Goal: Information Seeking & Learning: Find specific fact

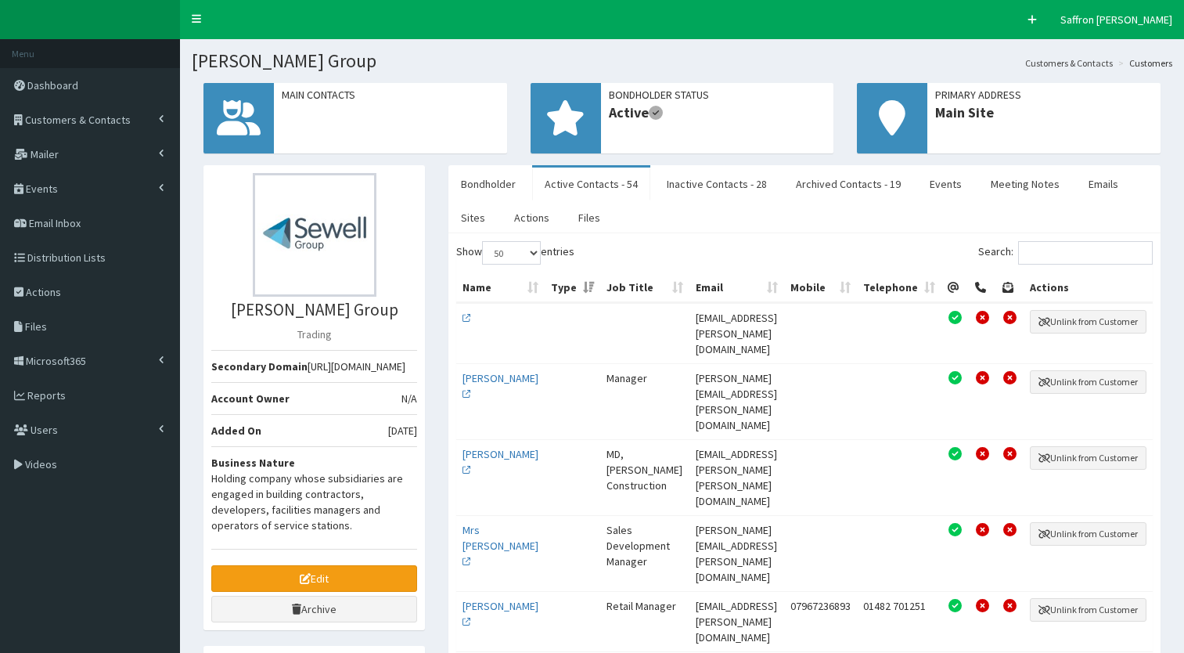
select select "50"
click at [78, 124] on span "Customers & Contacts" at bounding box center [78, 120] width 106 height 14
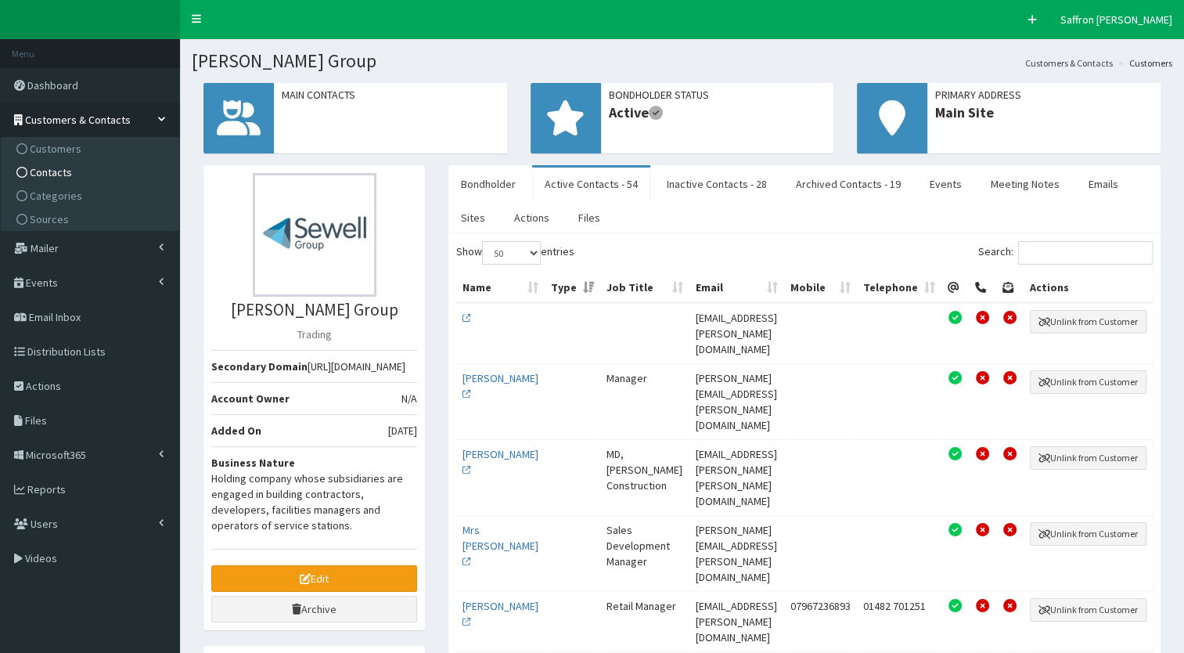
click at [57, 171] on span "Contacts" at bounding box center [51, 172] width 42 height 14
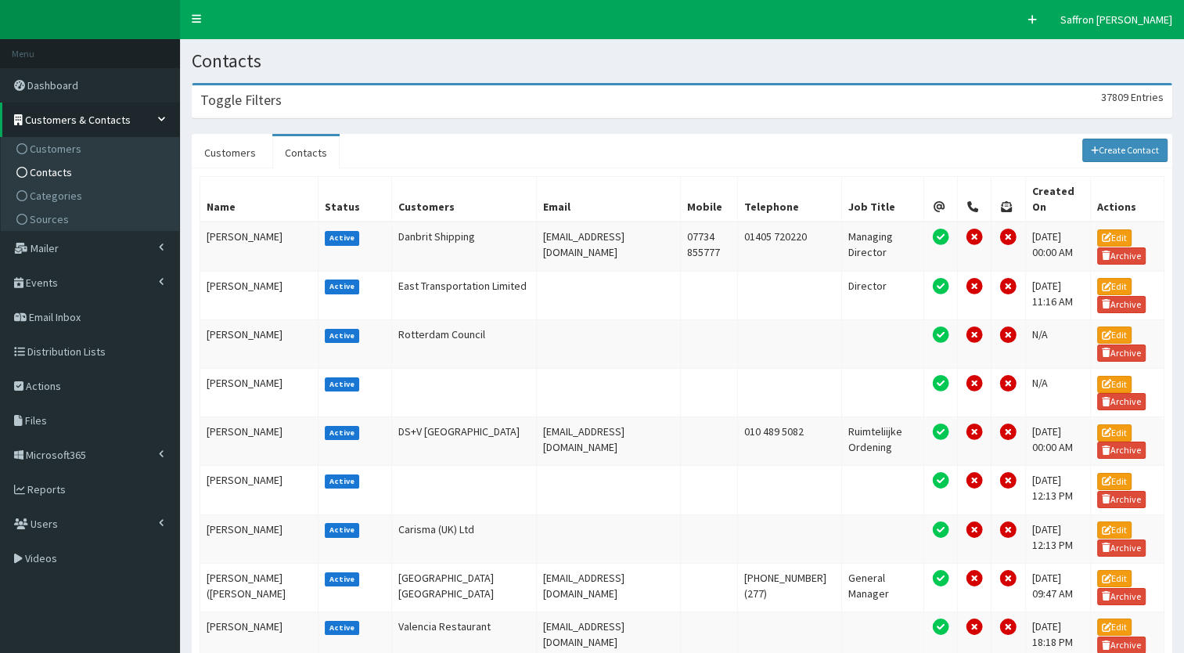
click at [355, 107] on div "Toggle Filters 37809 Entries" at bounding box center [682, 101] width 979 height 32
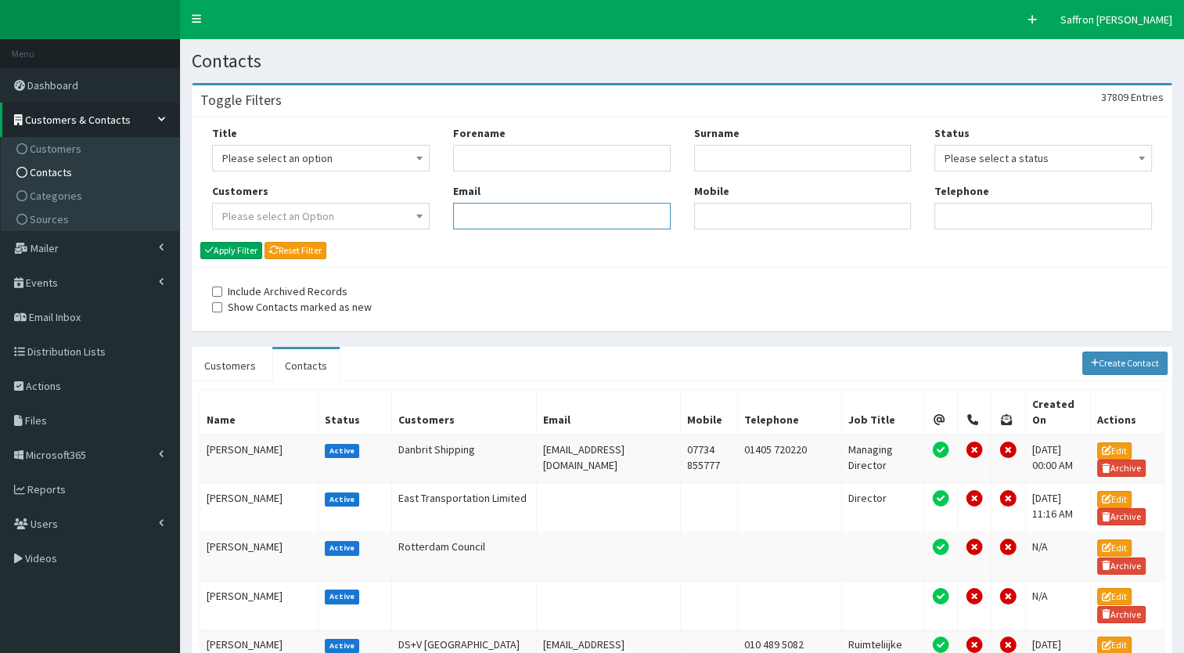
paste input "Thomas.forward@hullkr.co.uk"
type input "Thomas.forward@hullkr.co.uk"
click at [238, 250] on button "Apply Filter" at bounding box center [231, 250] width 62 height 17
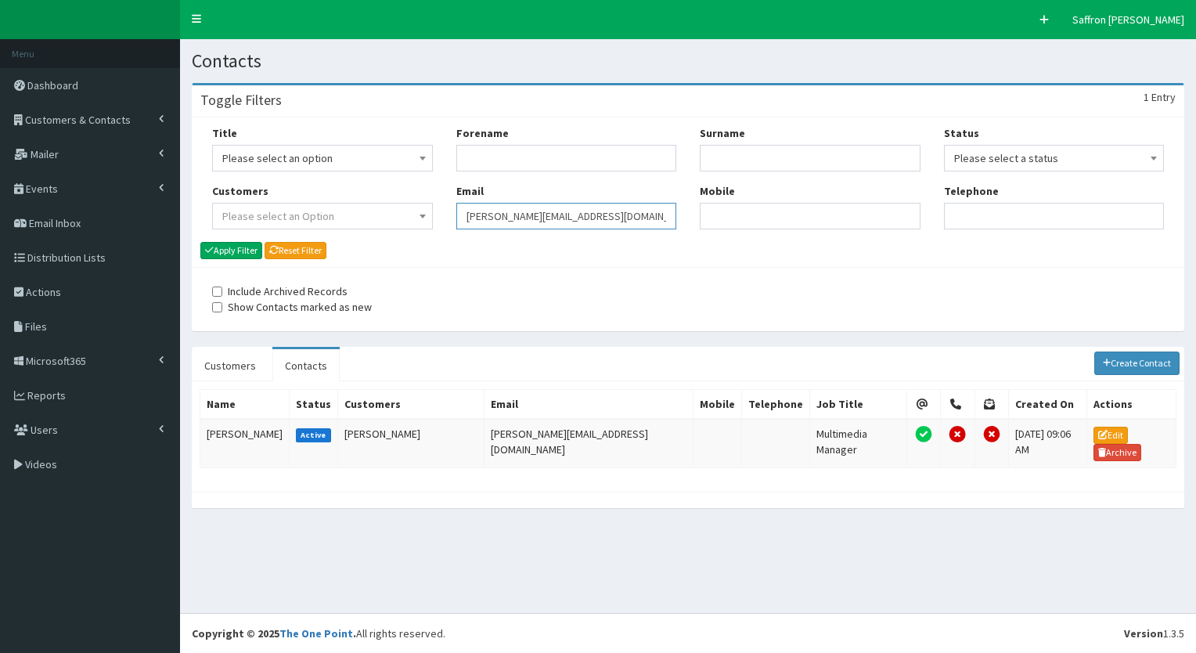
drag, startPoint x: 644, startPoint y: 226, endPoint x: 397, endPoint y: 218, distance: 247.5
click at [397, 218] on div "Title Please select an option Mr Mrs Ms Miss Dr MP QC MBE MEP CBE" at bounding box center [687, 183] width 975 height 116
paste input "[PERSON_NAME][EMAIL_ADDRESS][DOMAIN_NAME]"
type input "[PERSON_NAME][EMAIL_ADDRESS][DOMAIN_NAME]"
click at [259, 255] on button "Apply Filter" at bounding box center [231, 250] width 62 height 17
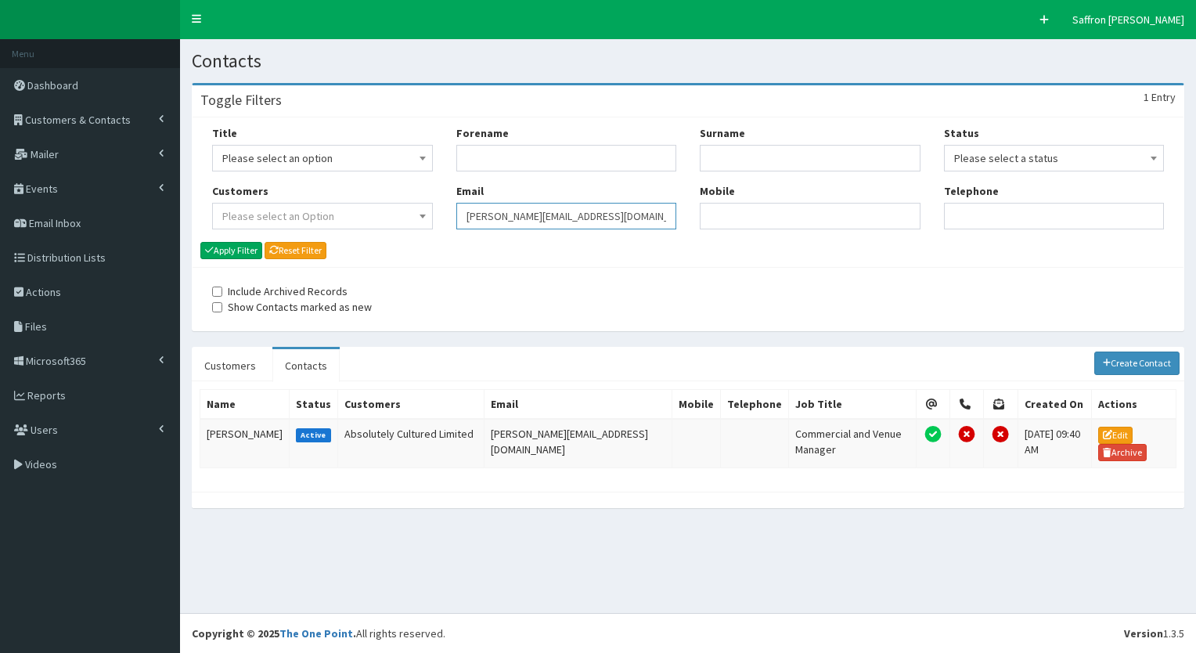
drag, startPoint x: 637, startPoint y: 210, endPoint x: 414, endPoint y: 165, distance: 227.5
click at [414, 165] on div "Title Please select an option Mr Mrs Ms Miss Dr MP QC MBE MEP CBE" at bounding box center [687, 183] width 975 height 116
paste input "michelle.bravey@eastriding.gov.uk"
type input "michelle.bravey@eastriding.gov.uk"
click at [246, 250] on button "Apply Filter" at bounding box center [231, 250] width 62 height 17
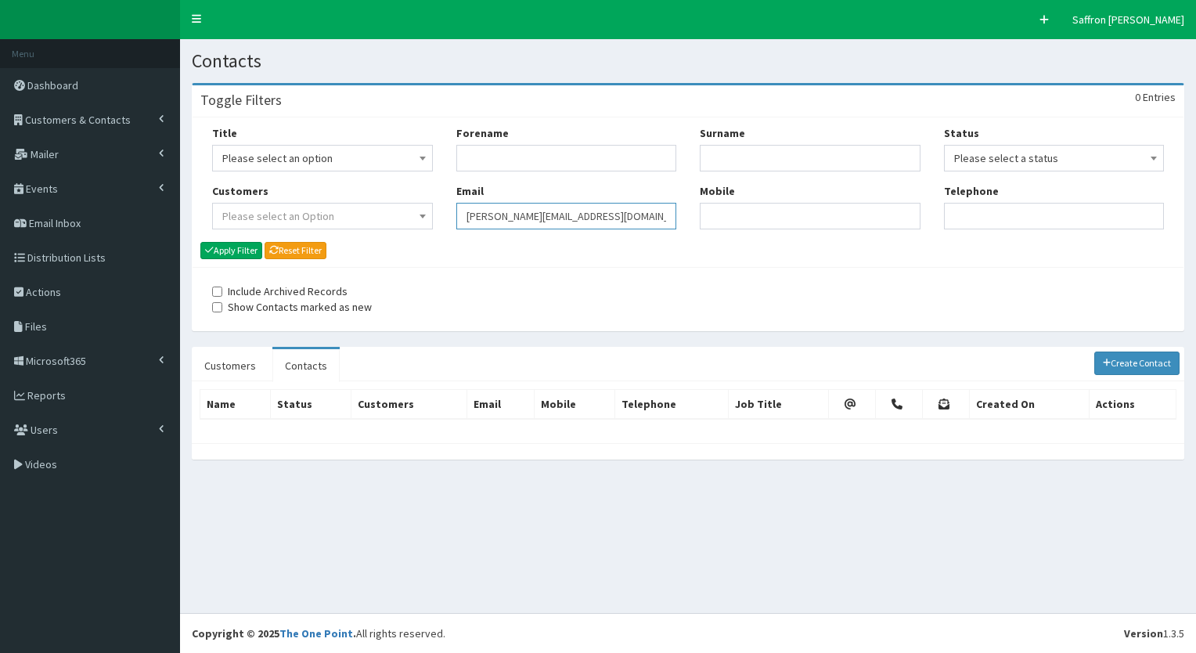
drag, startPoint x: 0, startPoint y: 0, endPoint x: 457, endPoint y: 211, distance: 503.2
click at [457, 211] on input "[PERSON_NAME][EMAIL_ADDRESS][DOMAIN_NAME]" at bounding box center [566, 216] width 221 height 27
paste input "[PERSON_NAME][EMAIL_ADDRESS][DOMAIN_NAME]"
type input "[PERSON_NAME][EMAIL_ADDRESS][DOMAIN_NAME]"
click at [248, 255] on button "Apply Filter" at bounding box center [231, 250] width 62 height 17
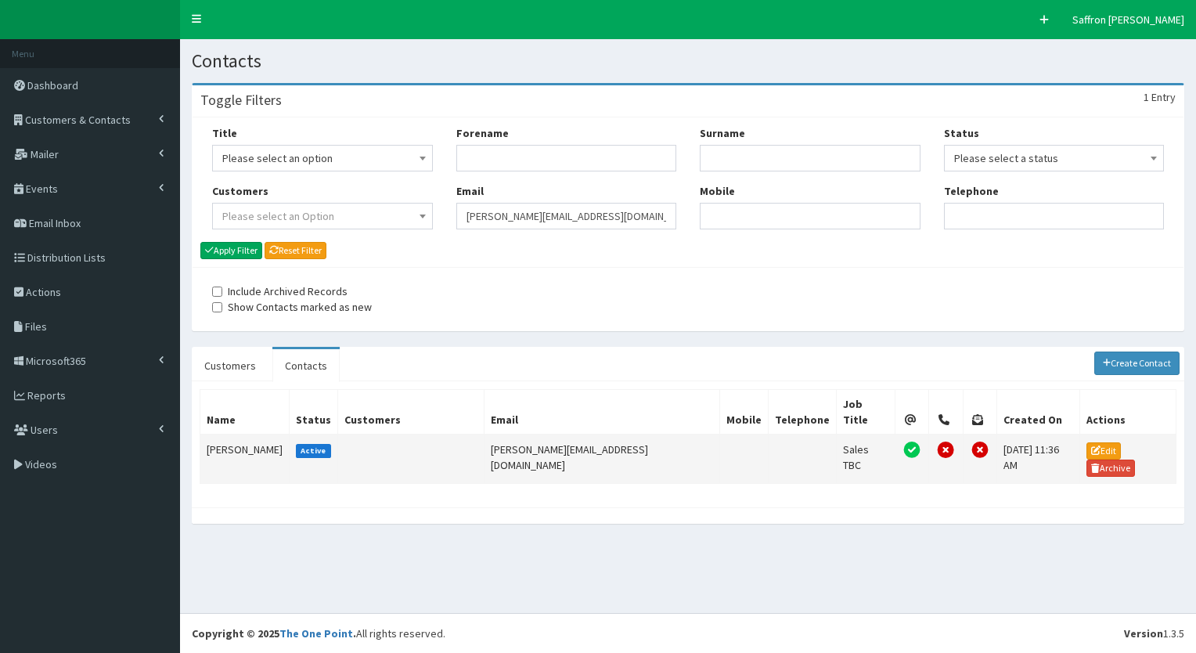
click at [261, 434] on td "Emily Gallagher" at bounding box center [244, 458] width 89 height 49
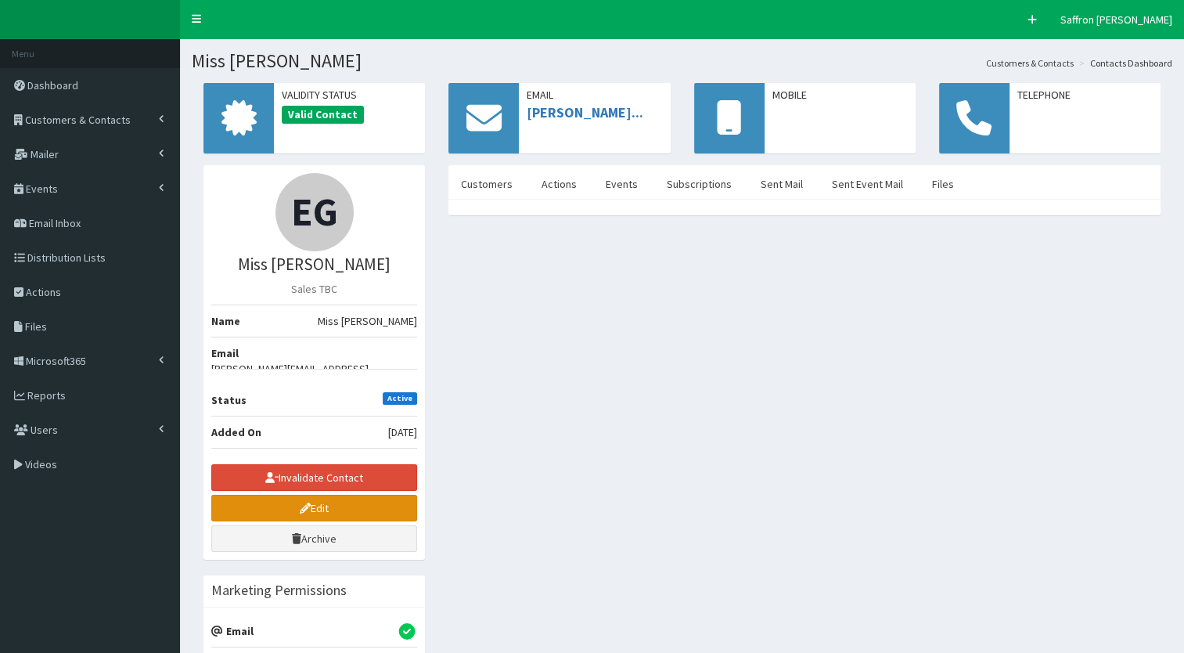
click at [286, 495] on link "Edit" at bounding box center [314, 508] width 206 height 27
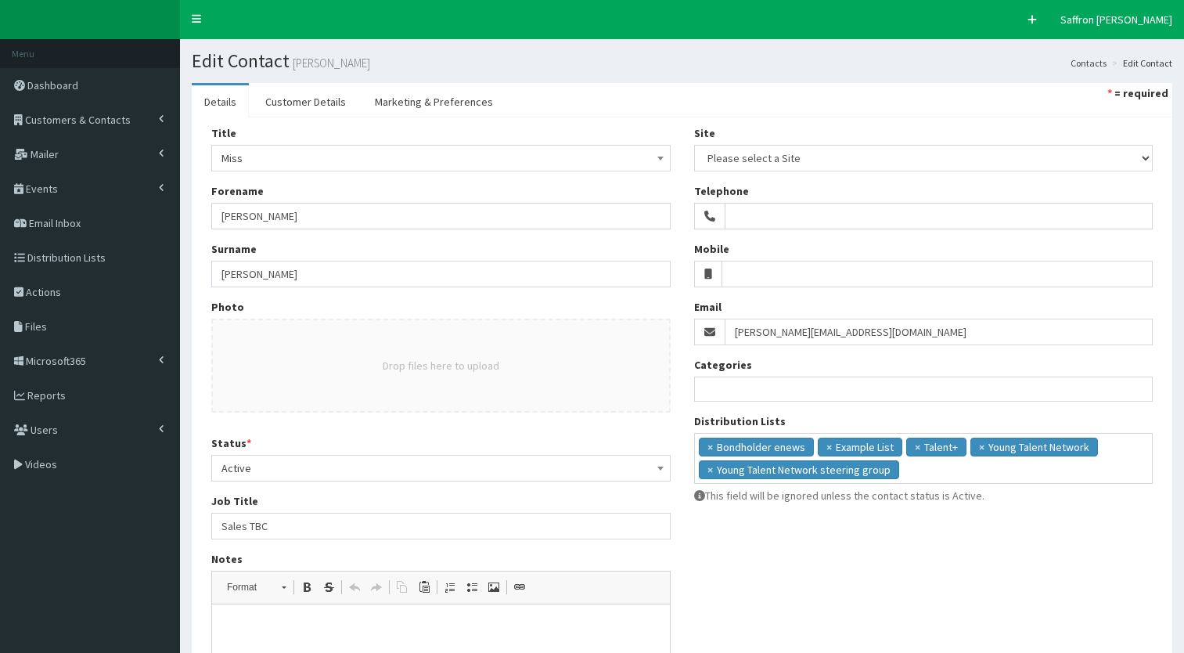
select select
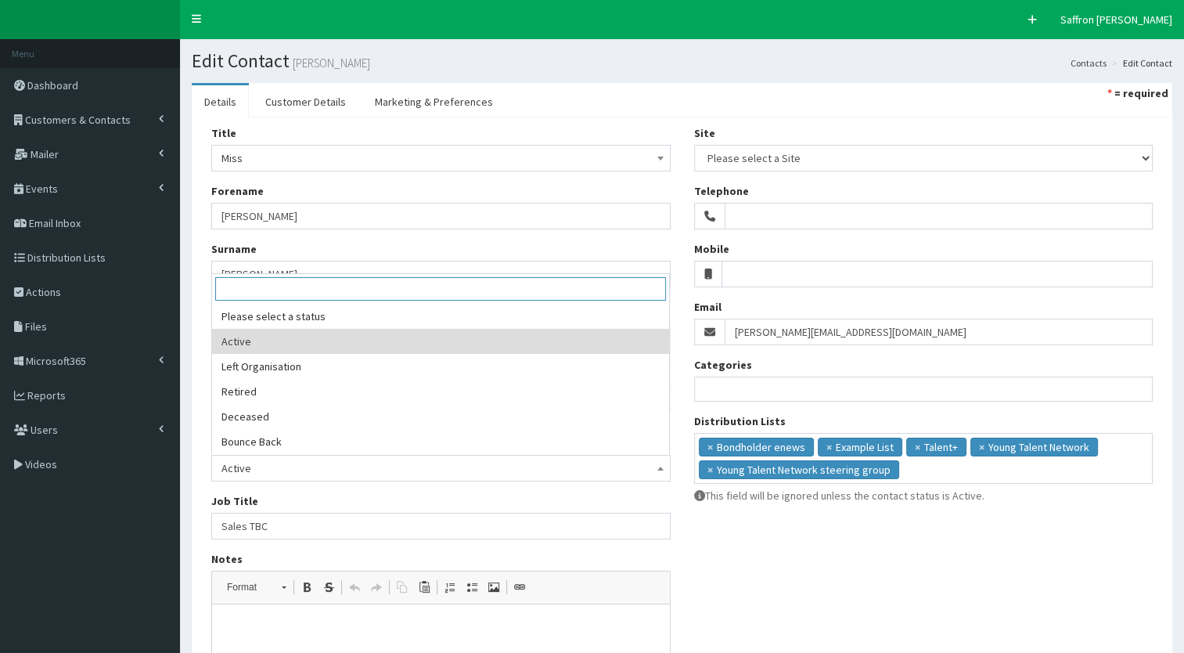
click at [310, 463] on span "Active" at bounding box center [440, 468] width 439 height 22
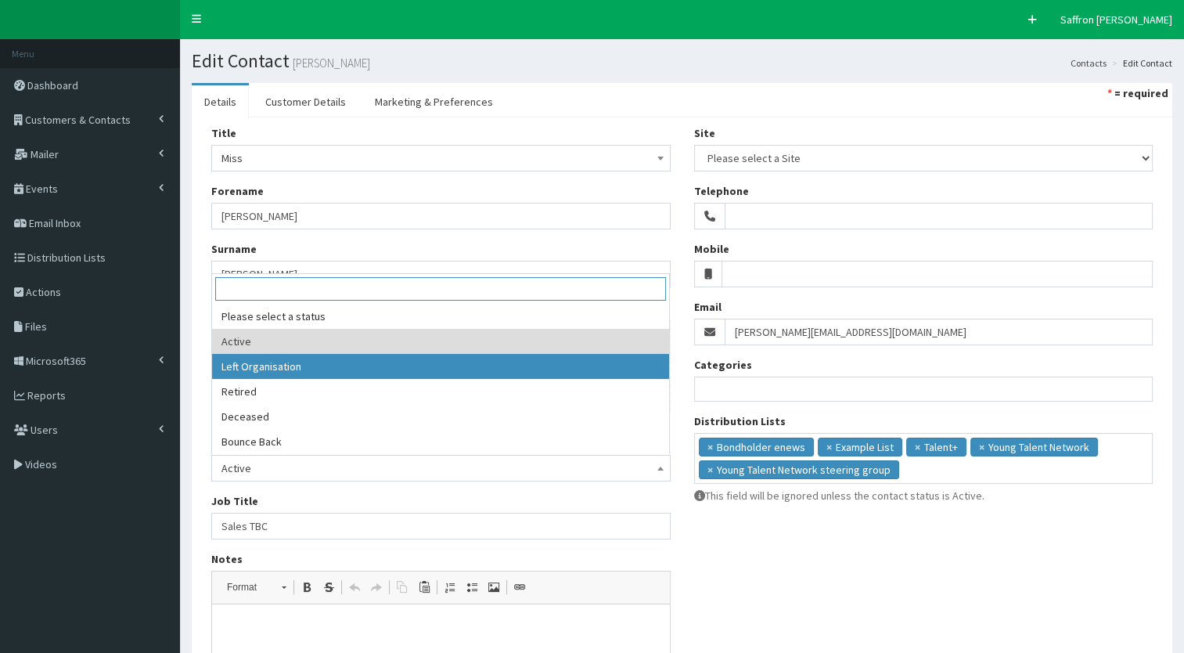
select select "2"
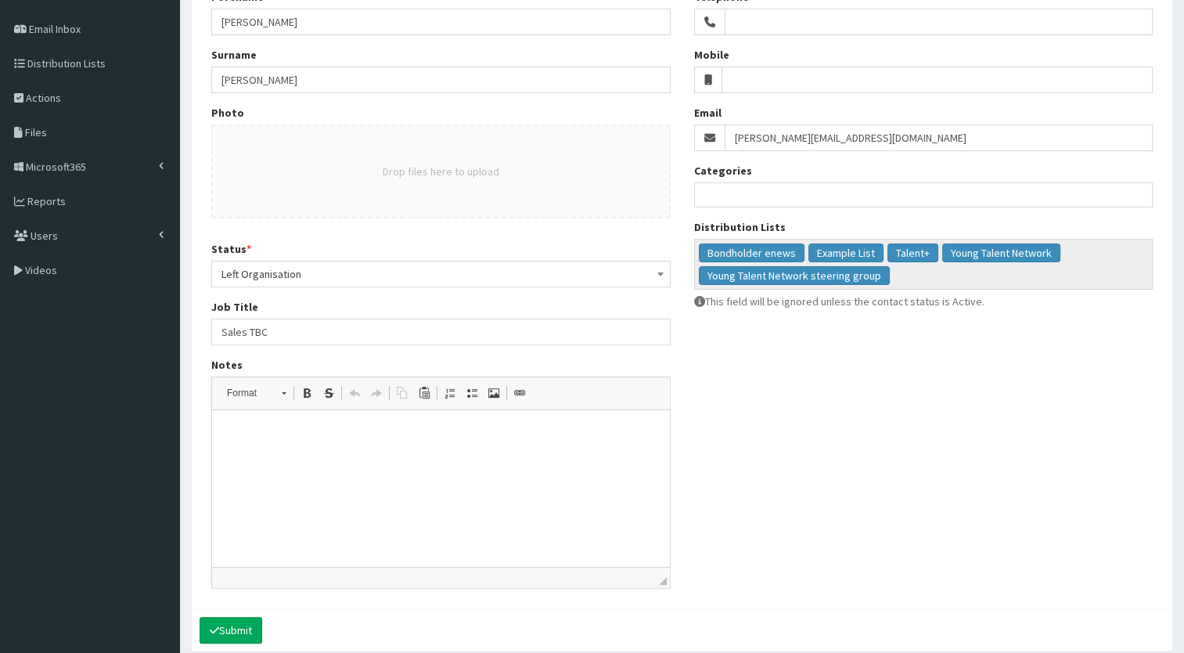
scroll to position [257, 0]
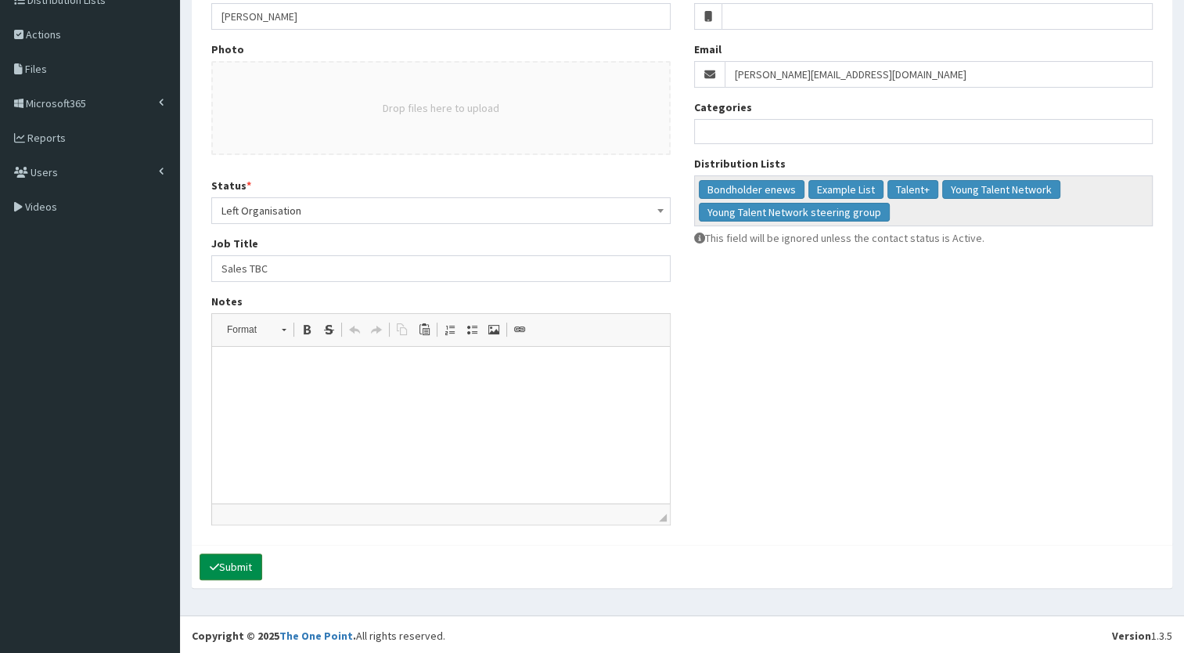
click at [241, 565] on button "Submit" at bounding box center [231, 566] width 63 height 27
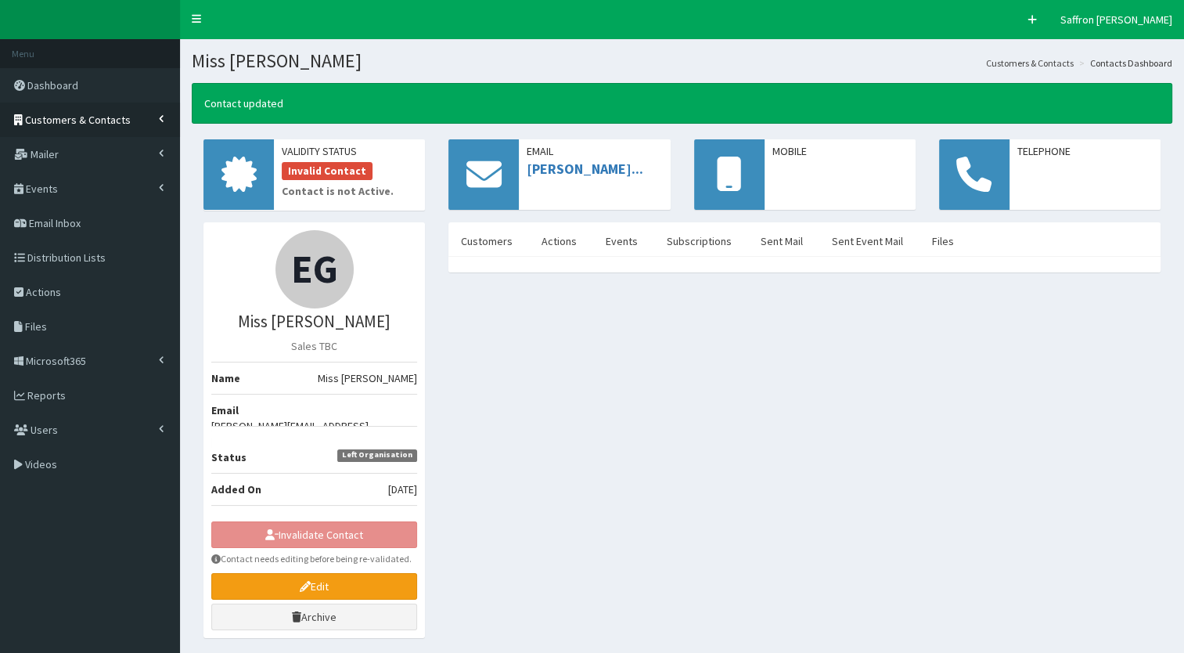
click at [91, 119] on span "Customers & Contacts" at bounding box center [78, 120] width 106 height 14
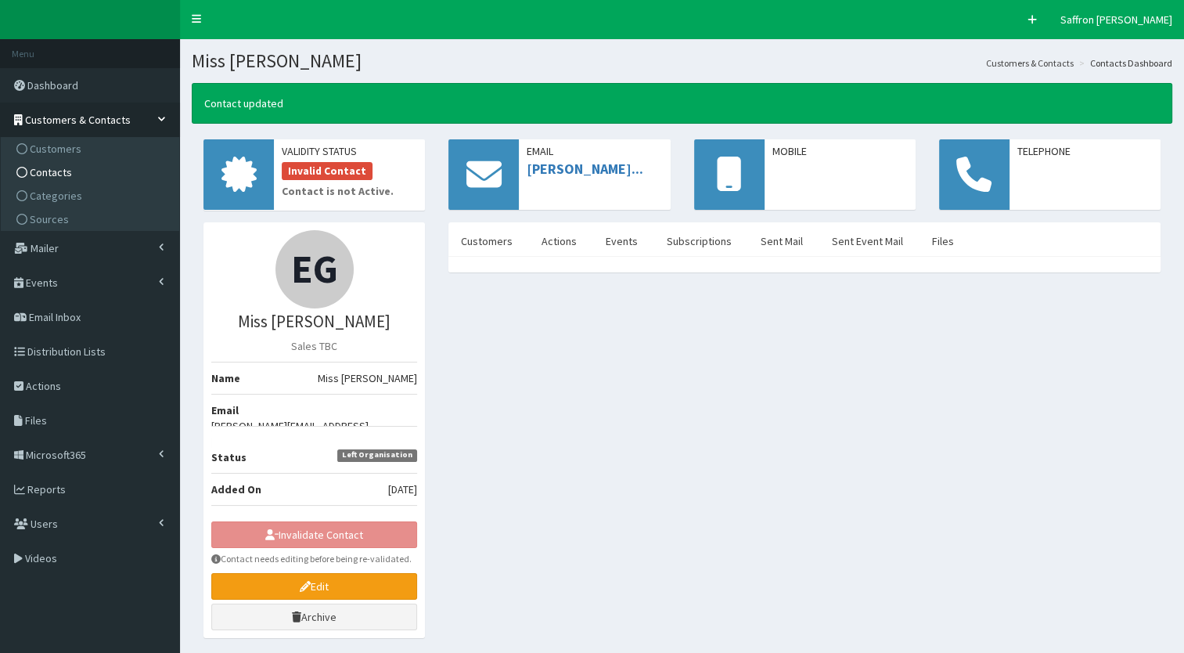
click at [54, 166] on span "Contacts" at bounding box center [51, 172] width 42 height 14
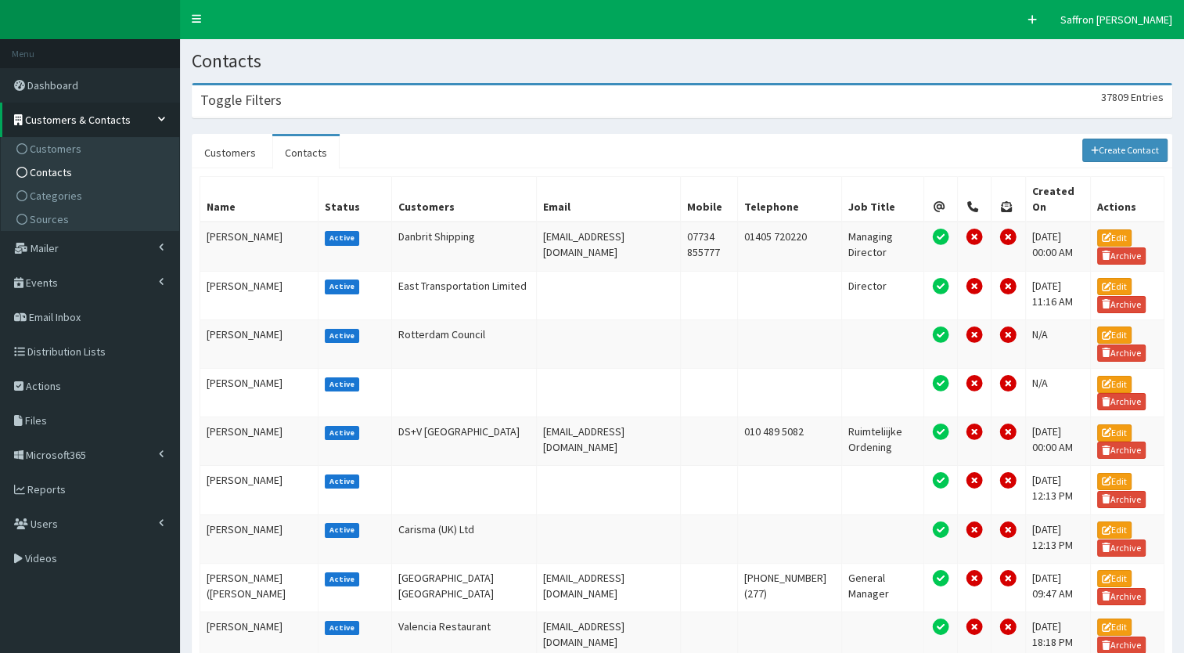
click at [337, 106] on div "Toggle Filters 37809 Entries" at bounding box center [682, 101] width 979 height 32
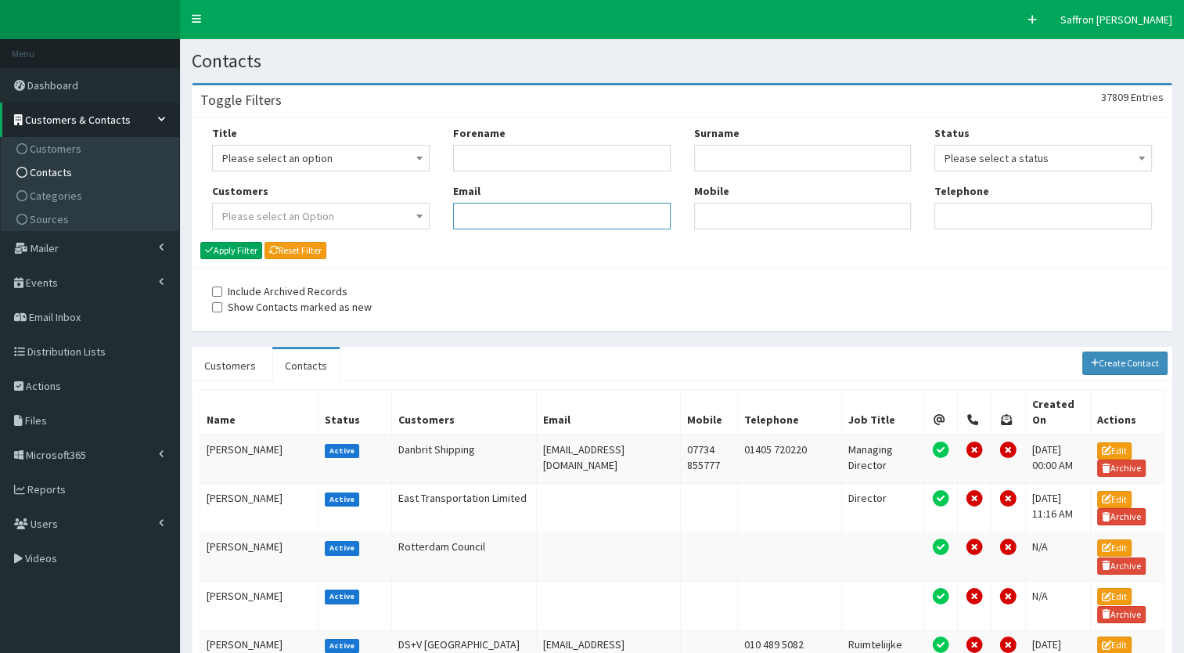
paste input "louie.sadler@wcrlaw.co.uk"
type input "louie.sadler@wcrlaw.co.uk"
click at [232, 250] on button "Apply Filter" at bounding box center [231, 250] width 62 height 17
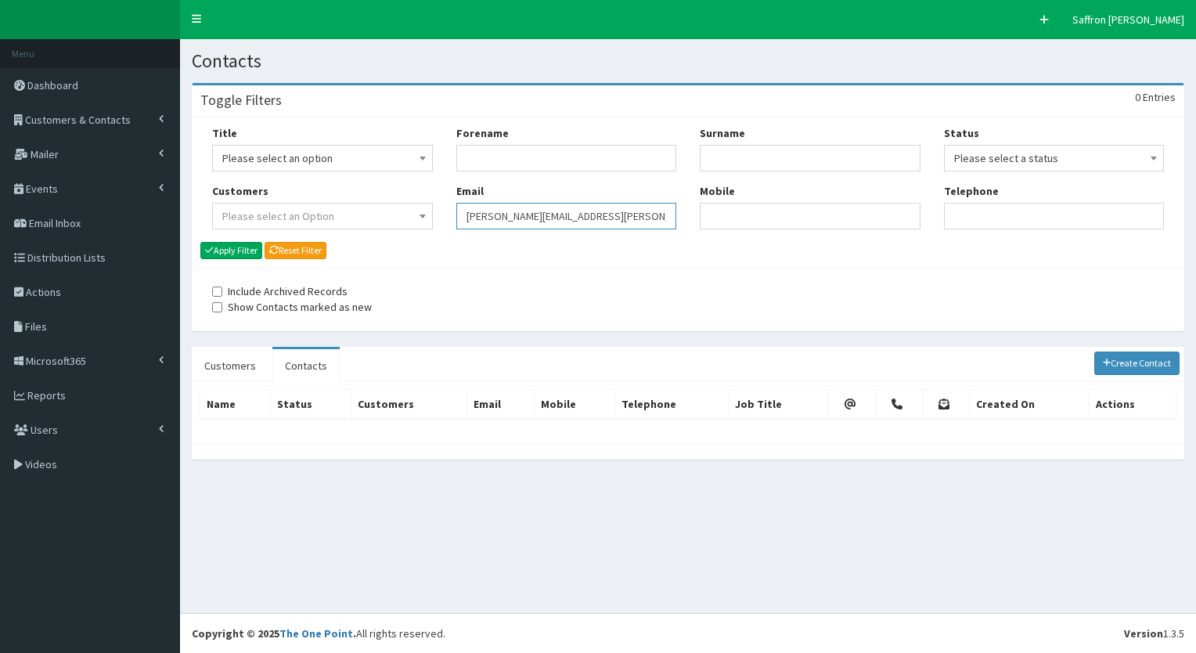
drag, startPoint x: 598, startPoint y: 221, endPoint x: 413, endPoint y: 218, distance: 184.7
click at [413, 218] on div "Title Please select an option Mr Mrs Ms Miss Dr MP QC MBE MEP CBE" at bounding box center [687, 183] width 975 height 116
paste input "[EMAIL_ADDRESS][DOMAIN_NAME]"
type input "[EMAIL_ADDRESS][DOMAIN_NAME]"
click at [247, 247] on button "Apply Filter" at bounding box center [231, 250] width 62 height 17
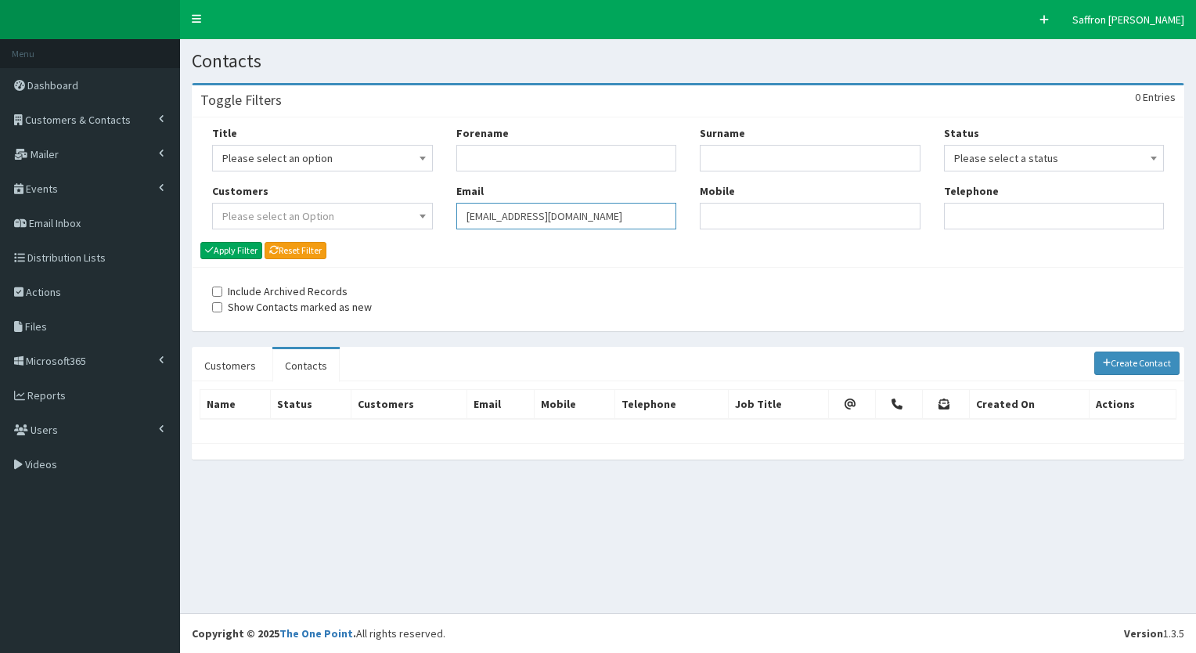
drag, startPoint x: 0, startPoint y: 0, endPoint x: 443, endPoint y: 220, distance: 494.5
click at [443, 220] on div "Title Please select an option Mr Mrs Ms Miss Dr MP QC MBE MEP CBE" at bounding box center [687, 183] width 975 height 116
paste input "chelsea.owen@wcrlaw.co.uk"
type input "[EMAIL_ADDRESS][PERSON_NAME][DOMAIN_NAME]"
click at [238, 250] on button "Apply Filter" at bounding box center [231, 250] width 62 height 17
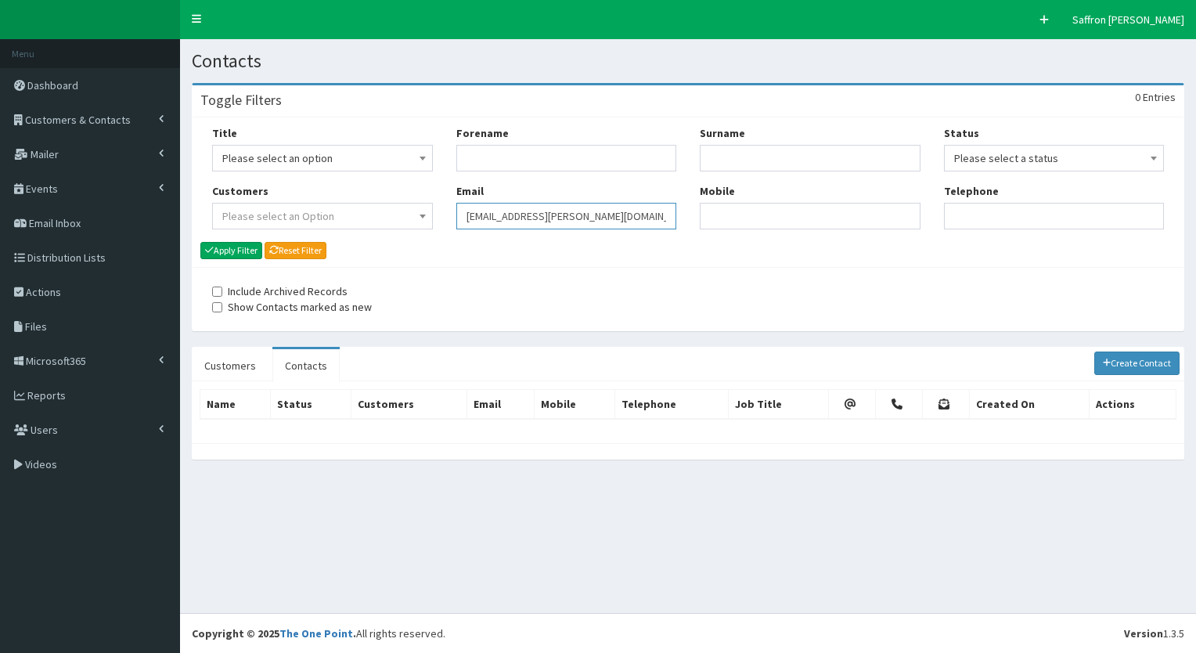
drag, startPoint x: 0, startPoint y: 0, endPoint x: 454, endPoint y: 216, distance: 502.7
click at [454, 216] on div "Forename Email [EMAIL_ADDRESS][PERSON_NAME][DOMAIN_NAME]" at bounding box center [567, 183] width 244 height 116
click at [592, 158] on input "Forename" at bounding box center [566, 158] width 221 height 27
type input "M"
type input "amber"
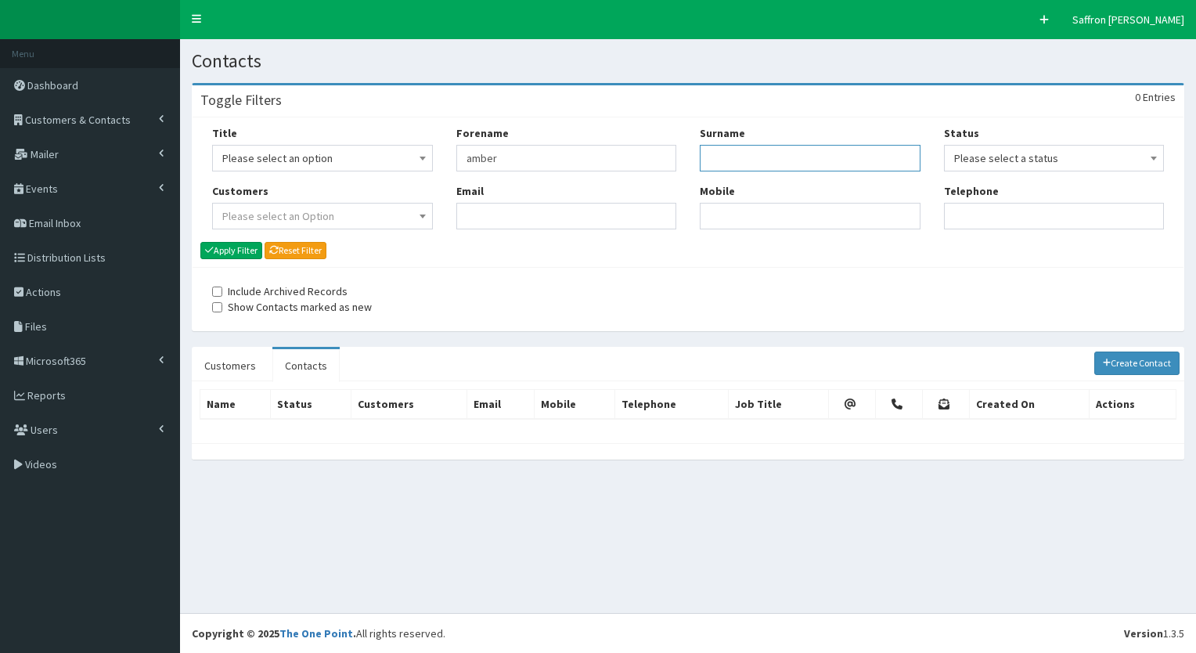
click at [736, 161] on input "Surname" at bounding box center [810, 158] width 221 height 27
type input "aisthorpe"
click at [200, 242] on button "Apply Filter" at bounding box center [231, 250] width 62 height 17
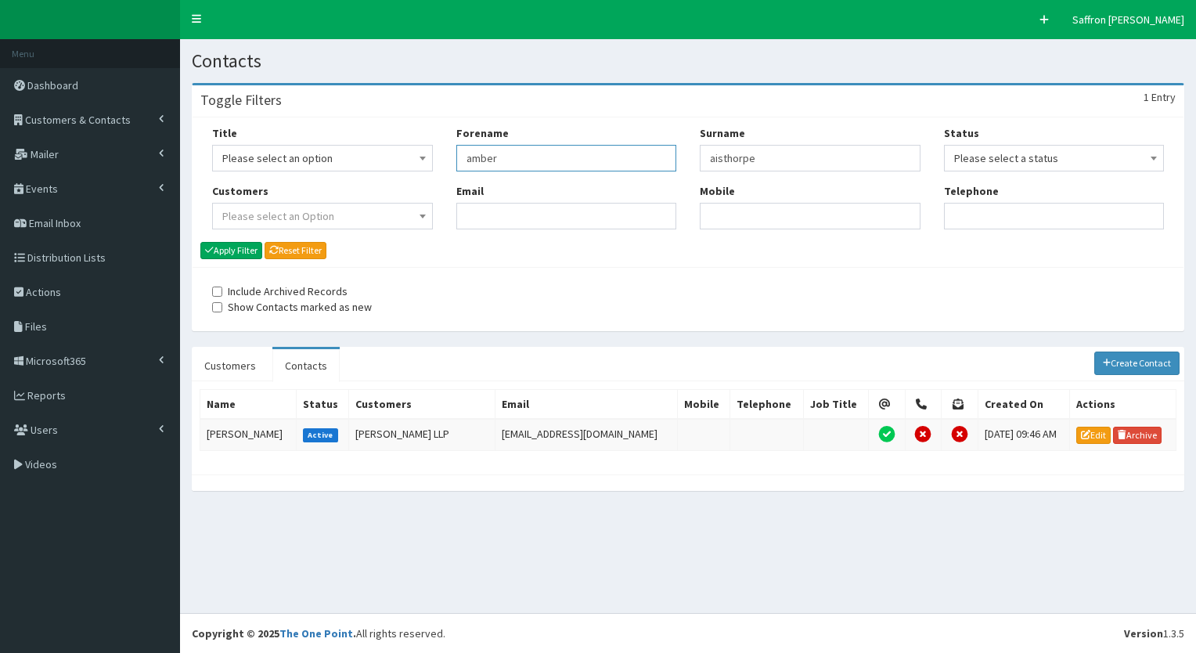
drag, startPoint x: 545, startPoint y: 146, endPoint x: 481, endPoint y: 149, distance: 63.4
click at [481, 149] on input "amber" at bounding box center [566, 158] width 221 height 27
type input "a"
type input "[PERSON_NAME]"
drag, startPoint x: 765, startPoint y: 160, endPoint x: 700, endPoint y: 156, distance: 65.1
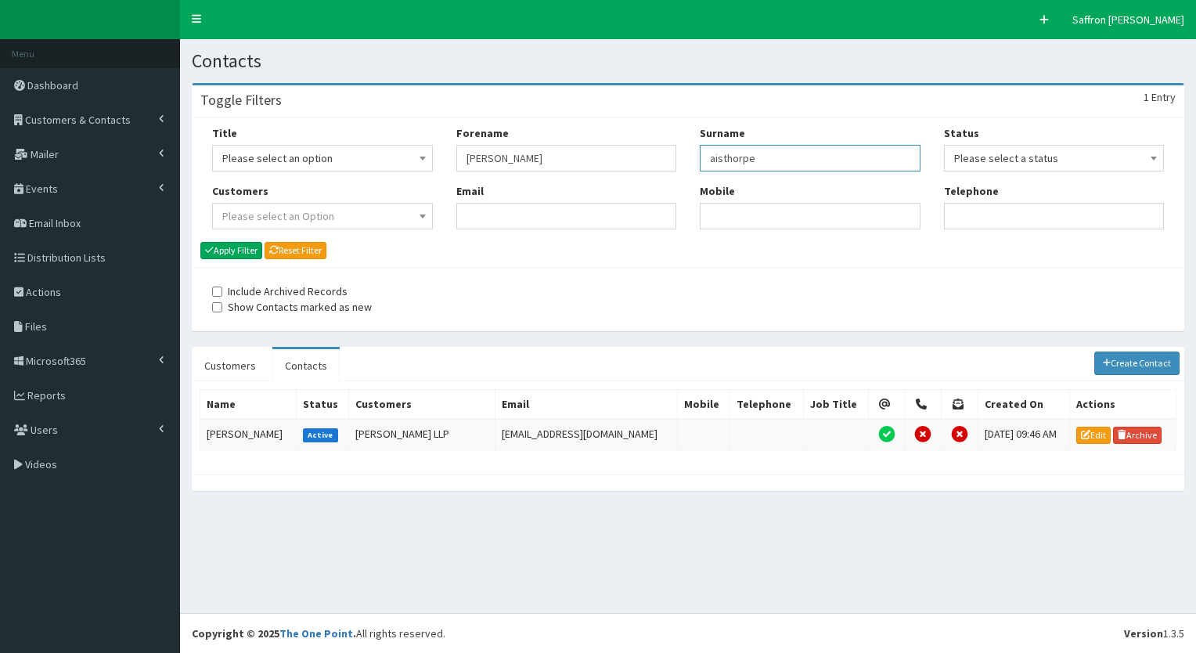
click at [700, 156] on input "aisthorpe" at bounding box center [810, 158] width 221 height 27
type input "[PERSON_NAME]"
click at [200, 242] on button "Apply Filter" at bounding box center [231, 250] width 62 height 17
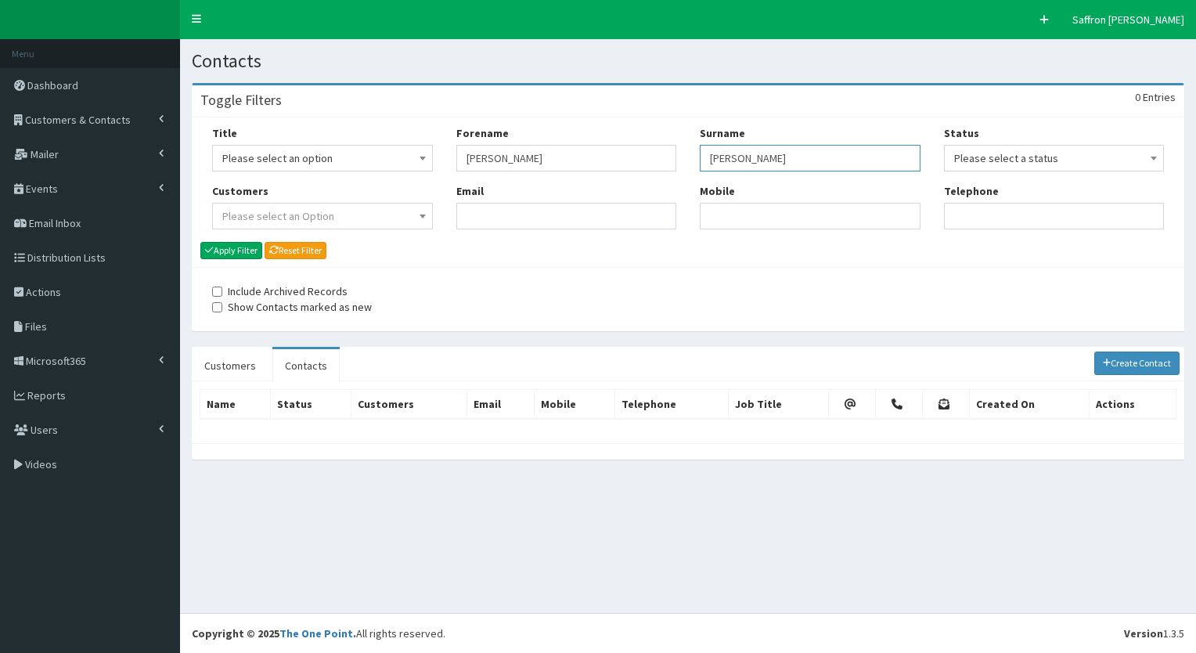
drag, startPoint x: 758, startPoint y: 166, endPoint x: 670, endPoint y: 171, distance: 87.8
click at [670, 171] on div "Title Please select an option Mr Mrs Ms Miss Dr MP QC MBE MEP CBE" at bounding box center [687, 183] width 975 height 116
drag, startPoint x: 556, startPoint y: 167, endPoint x: 439, endPoint y: 153, distance: 118.2
click at [439, 153] on div "Title Please select an option Mr Mrs Ms Miss Dr MP QC MBE MEP CBE" at bounding box center [687, 183] width 975 height 116
click at [485, 203] on input "Email" at bounding box center [566, 216] width 221 height 27
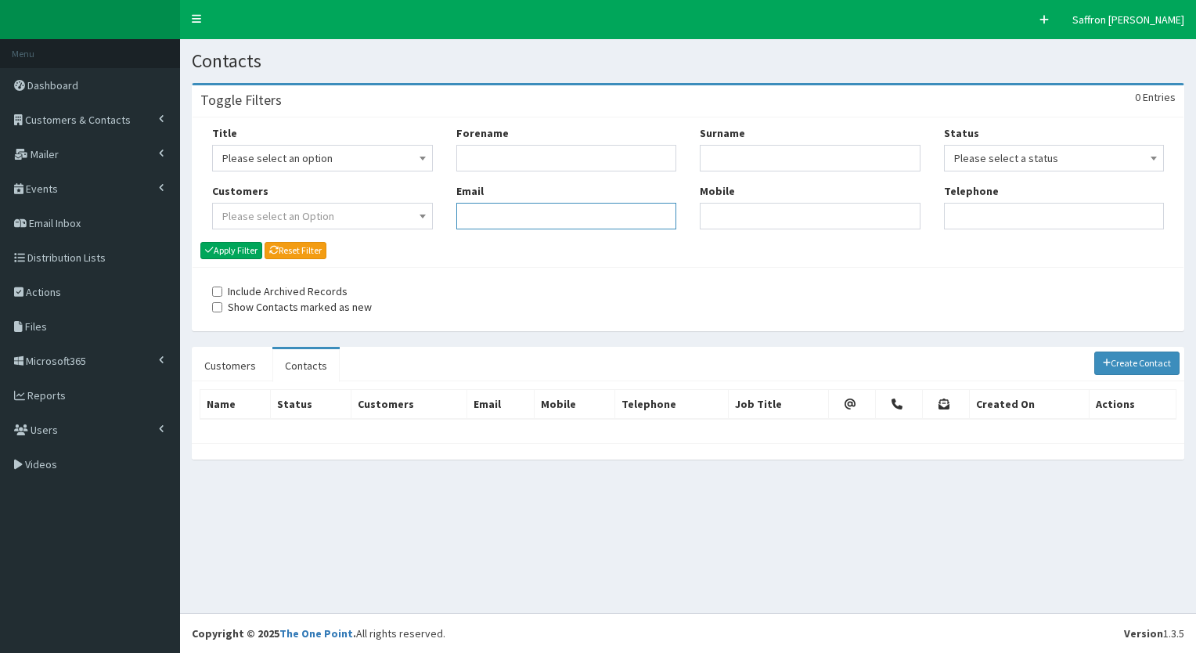
click at [485, 203] on input "Email" at bounding box center [566, 216] width 221 height 27
paste input "nigel.harrison@eastriding.gov.uk"
type input "nigel.harrison@eastriding.gov.uk"
click at [245, 252] on button "Apply Filter" at bounding box center [231, 250] width 62 height 17
click at [407, 211] on div "Title Please select an option Mr Mrs Ms Miss Dr MP QC MBE MEP CBE" at bounding box center [687, 183] width 975 height 116
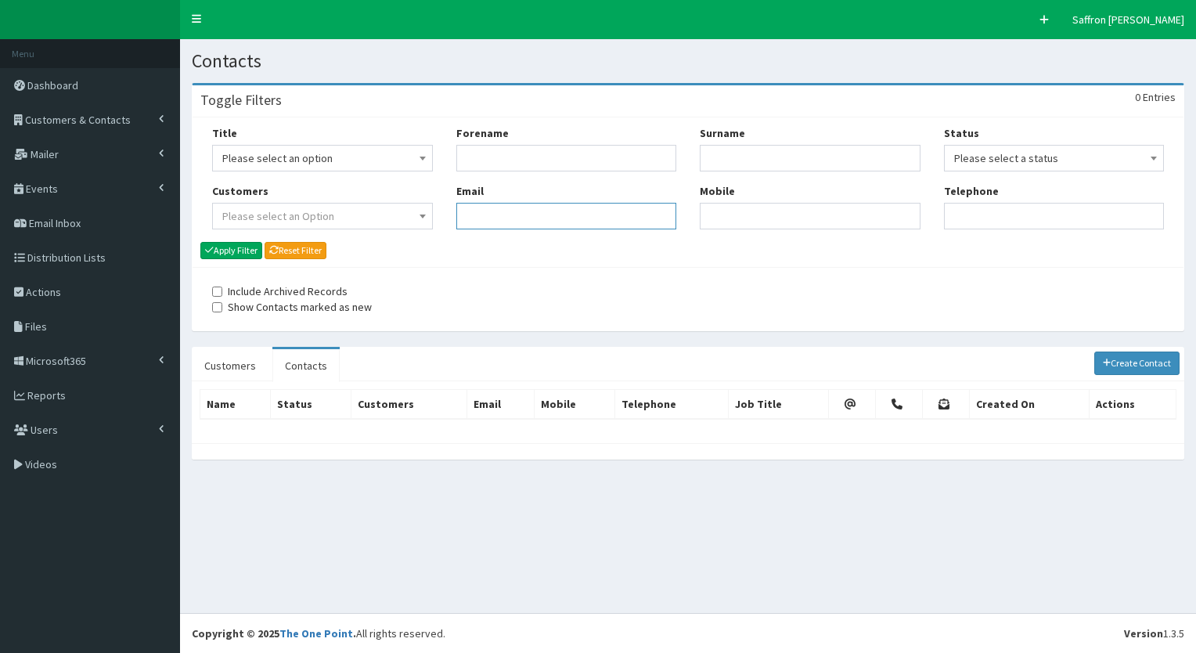
paste input "[PERSON_NAME][EMAIL_ADDRESS][PERSON_NAME][DOMAIN_NAME]"
type input "[PERSON_NAME][EMAIL_ADDRESS][PERSON_NAME][DOMAIN_NAME]"
click at [240, 253] on button "Apply Filter" at bounding box center [231, 250] width 62 height 17
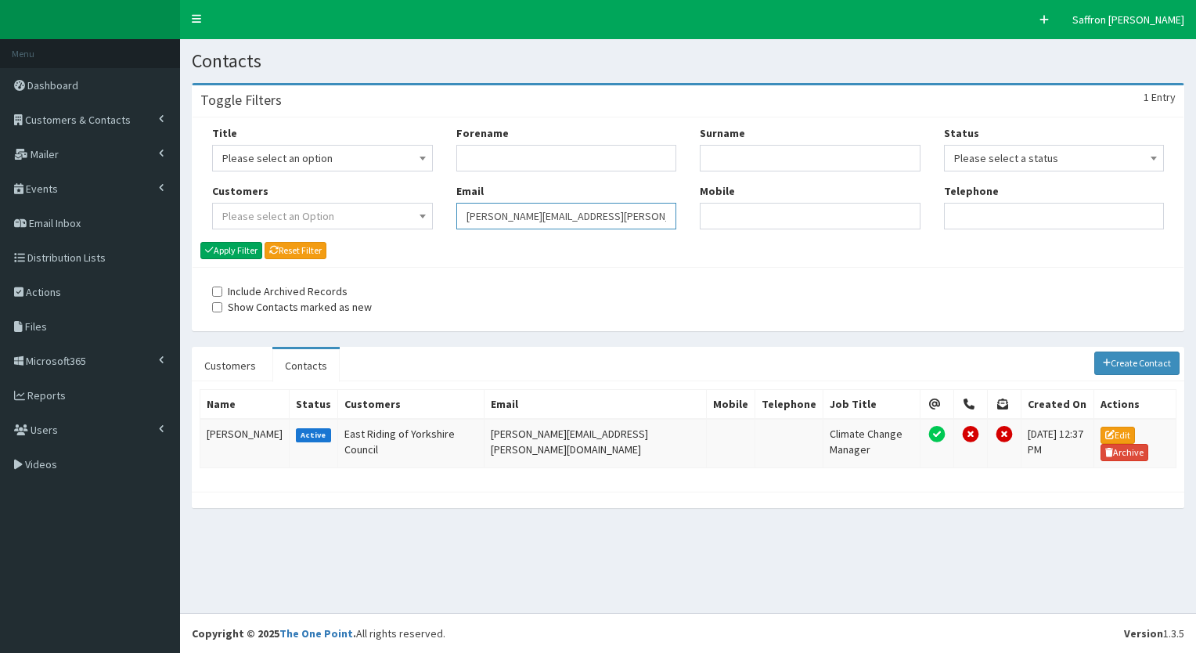
drag, startPoint x: 0, startPoint y: 0, endPoint x: 453, endPoint y: 200, distance: 495.4
click at [453, 200] on div "Forename Email [PERSON_NAME][EMAIL_ADDRESS][PERSON_NAME][DOMAIN_NAME]" at bounding box center [567, 183] width 244 height 116
click at [520, 208] on input "Email" at bounding box center [566, 216] width 221 height 27
paste input "[PERSON_NAME][EMAIL_ADDRESS][PERSON_NAME][DOMAIN_NAME]"
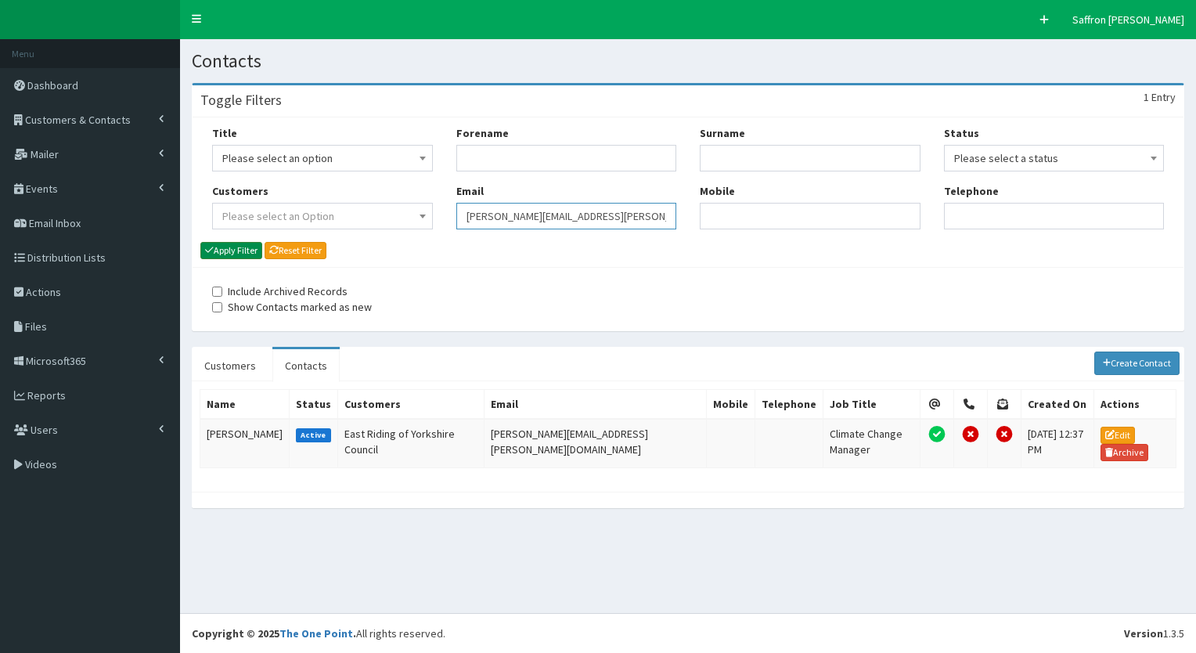
type input "[PERSON_NAME][EMAIL_ADDRESS][PERSON_NAME][DOMAIN_NAME]"
click at [236, 254] on button "Apply Filter" at bounding box center [231, 250] width 62 height 17
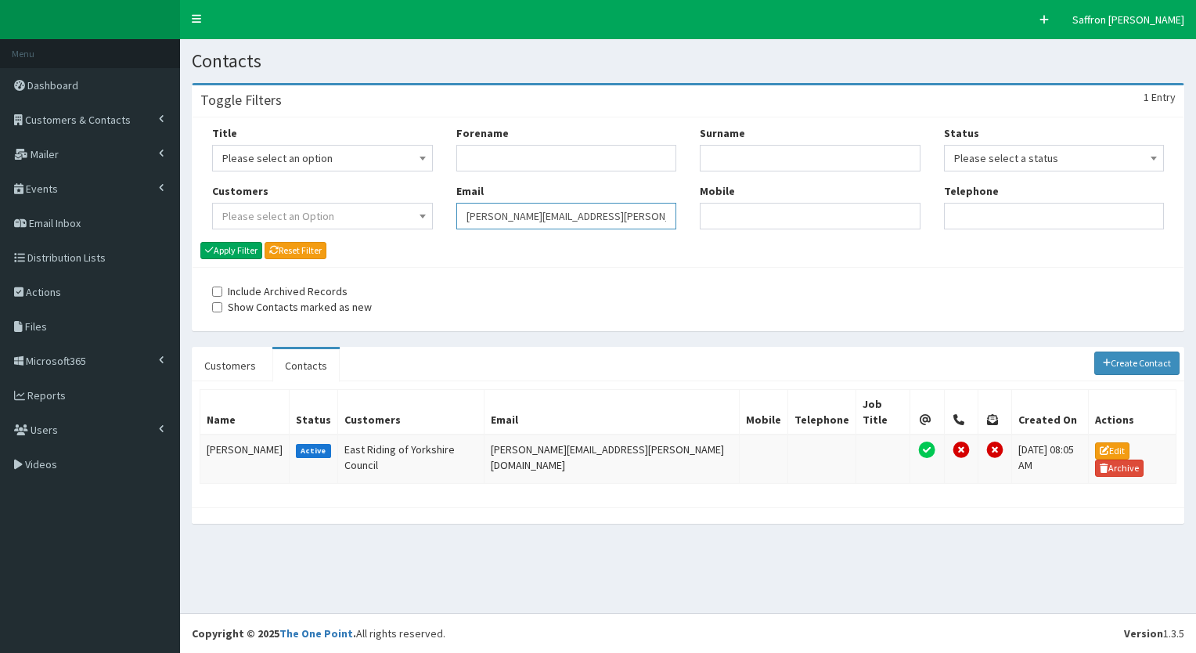
drag, startPoint x: 0, startPoint y: 0, endPoint x: 467, endPoint y: 196, distance: 506.8
click at [467, 196] on div "Email richard.jackson@eastriding.gov.uk" at bounding box center [566, 206] width 221 height 46
paste input "john.pemberton@eastriding.gov.uk"
type input "john.pemberton@eastriding.gov.uk"
click at [237, 252] on button "Apply Filter" at bounding box center [231, 250] width 62 height 17
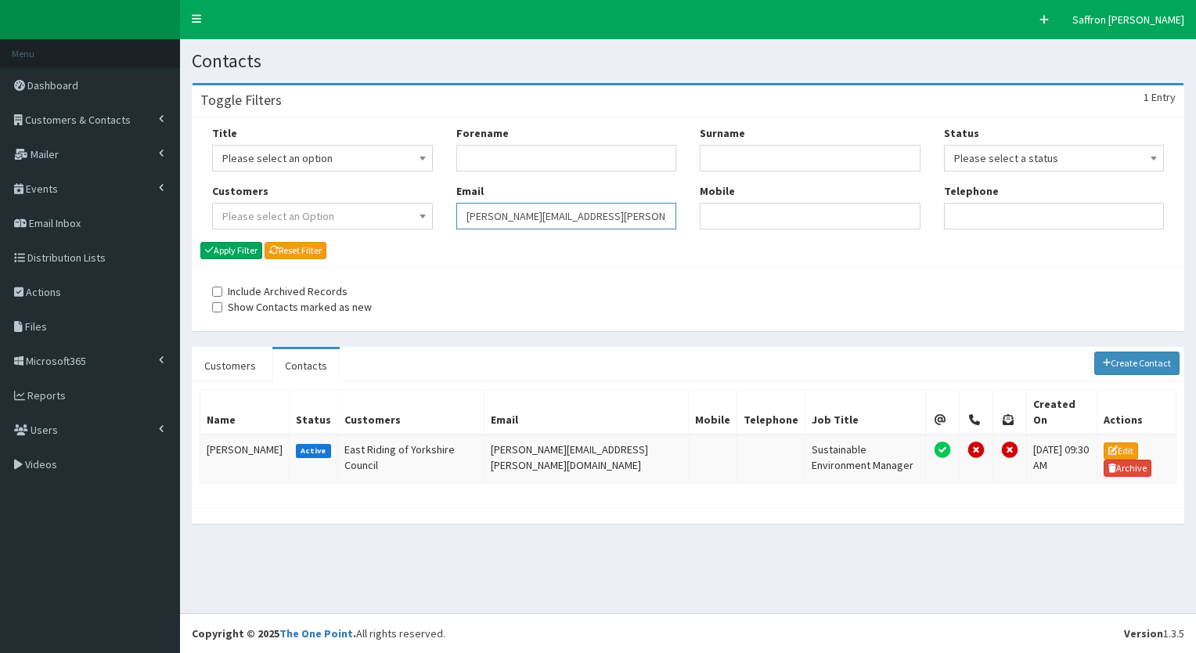
drag, startPoint x: 658, startPoint y: 213, endPoint x: 416, endPoint y: 189, distance: 243.0
click at [416, 189] on div "Title Please select an option Mr Mrs Ms Miss Dr MP QC MBE MEP CBE" at bounding box center [687, 183] width 975 height 116
paste input "ben.gibson@bluestormdesign.co.uk"
type input "ben.gibson@bluestormdesign.co.uk"
click at [239, 249] on button "Apply Filter" at bounding box center [231, 250] width 62 height 17
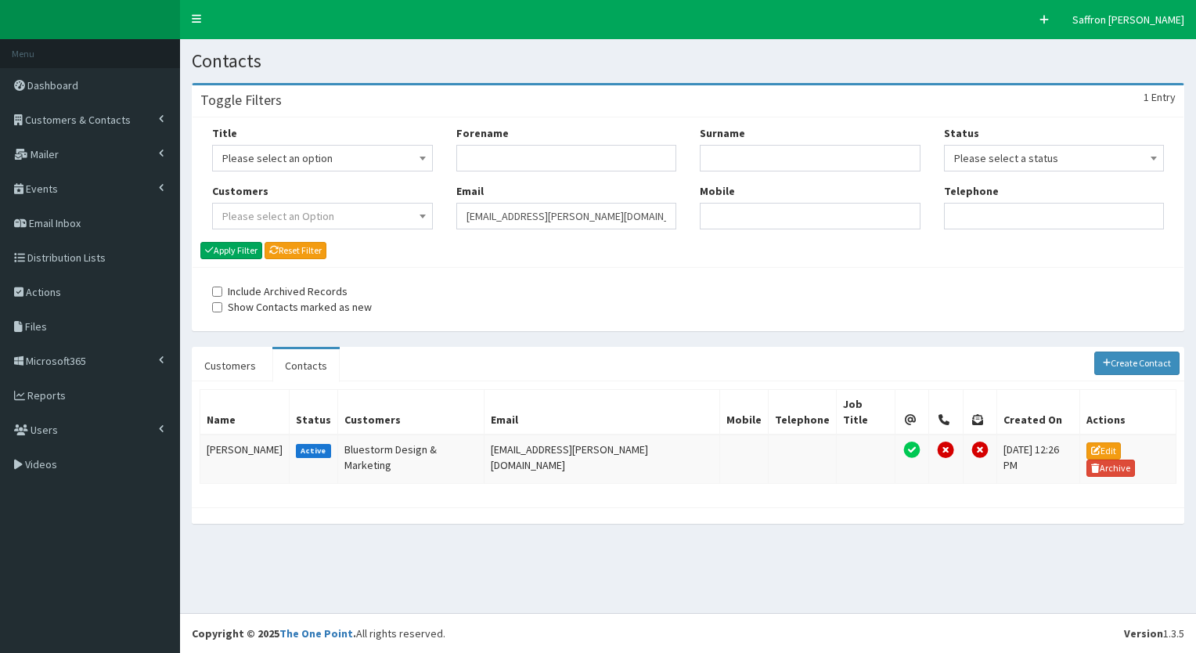
click at [410, 198] on div "Title Please select an option Mr Mrs Ms Miss Dr MP QC MBE MEP CBE" at bounding box center [687, 183] width 975 height 116
click at [91, 149] on link "Mailer" at bounding box center [90, 154] width 180 height 34
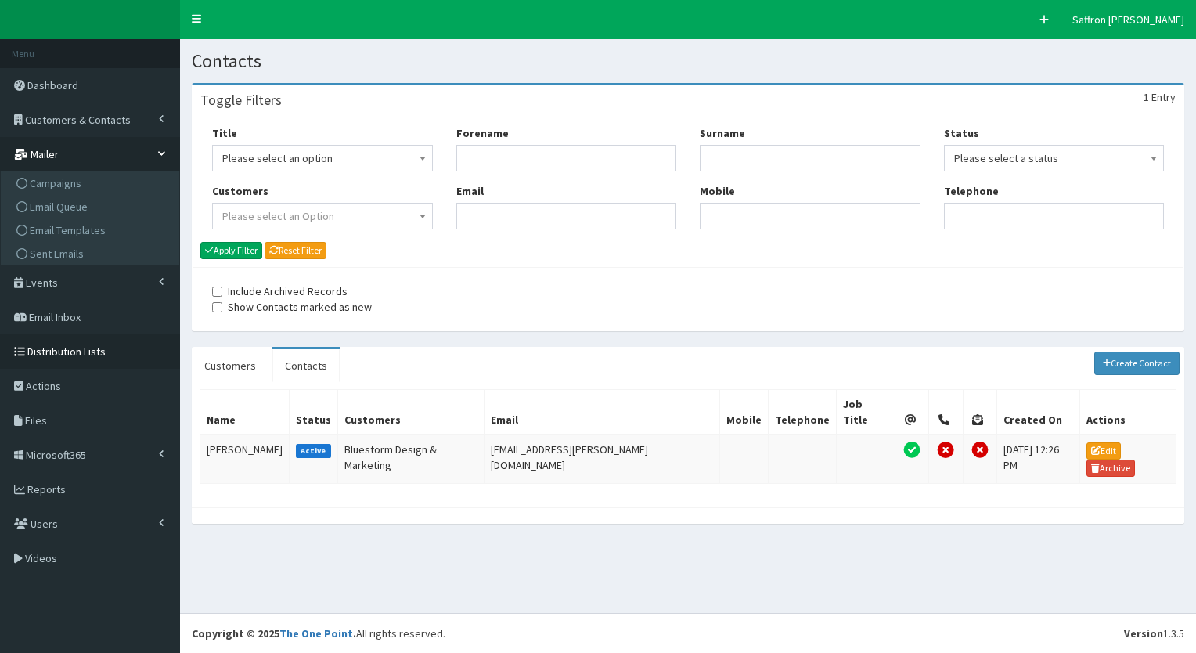
click at [67, 350] on span "Distribution Lists" at bounding box center [66, 351] width 78 height 14
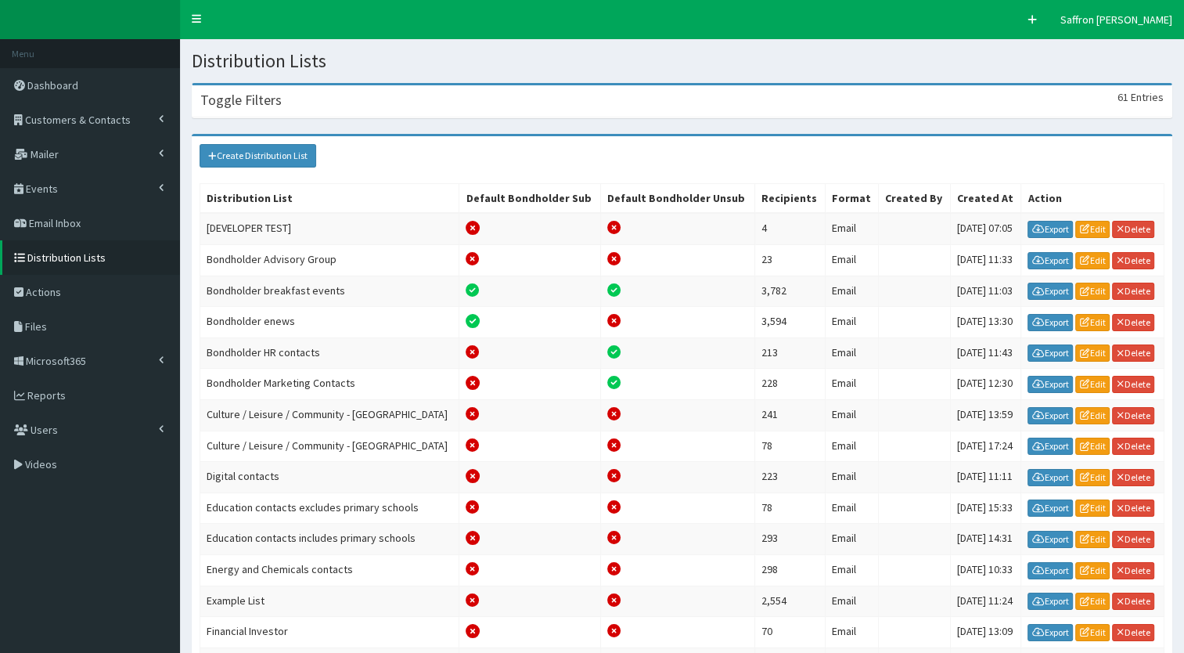
click at [316, 111] on div "Toggle Filters 61 Entries" at bounding box center [682, 101] width 979 height 32
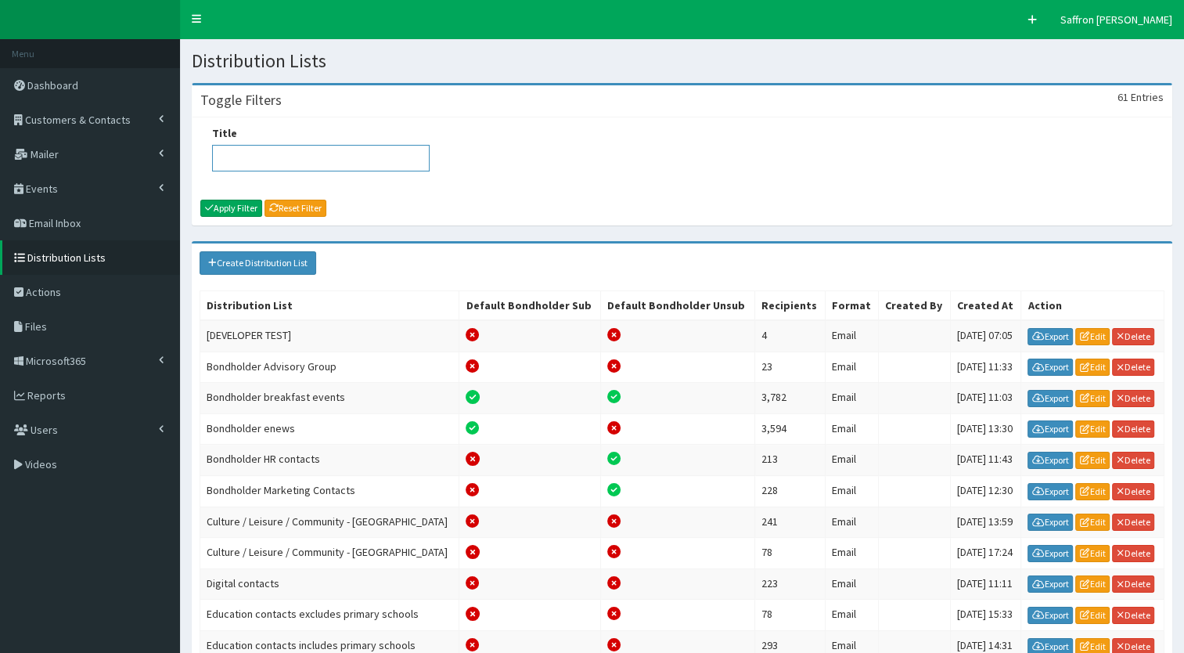
click at [301, 167] on input "Title" at bounding box center [321, 158] width 218 height 27
type input "enews"
click at [222, 201] on button "Apply Filter" at bounding box center [231, 208] width 62 height 17
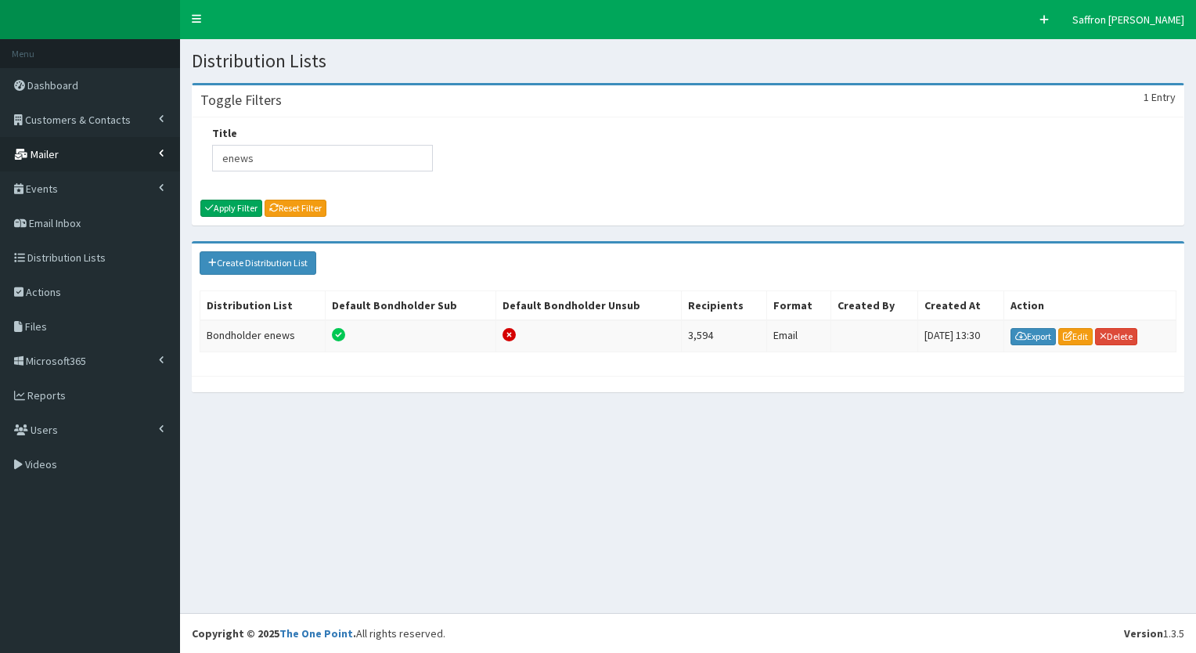
click at [73, 155] on link "Mailer" at bounding box center [90, 154] width 180 height 34
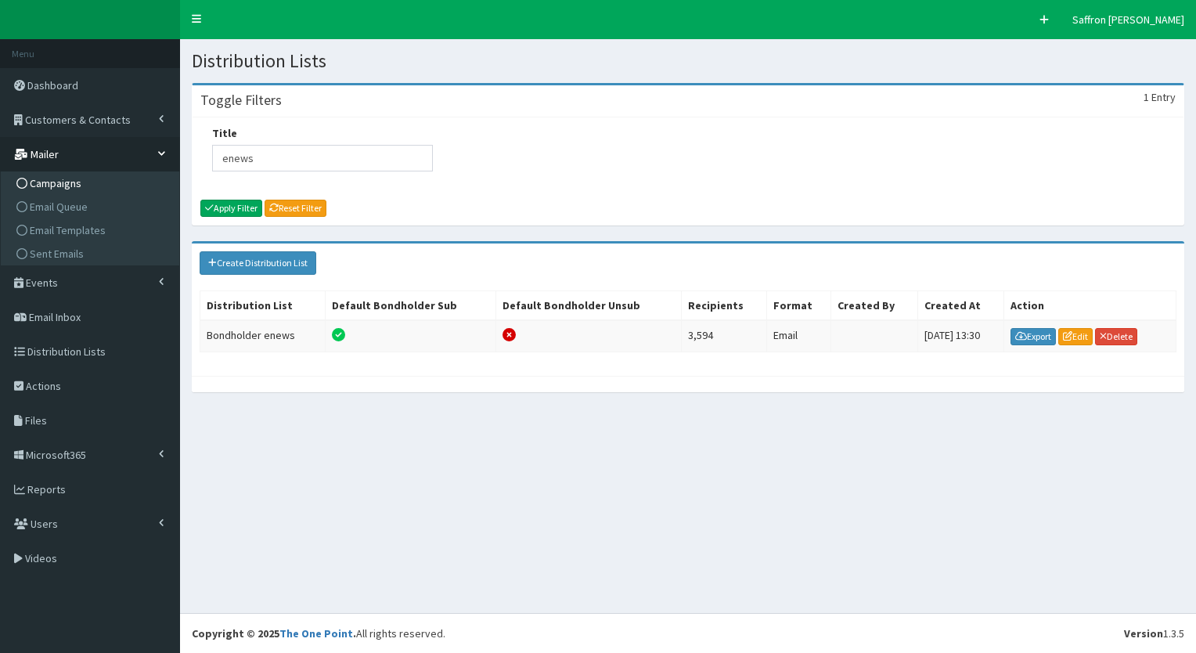
click at [56, 176] on span "Campaigns" at bounding box center [56, 183] width 52 height 14
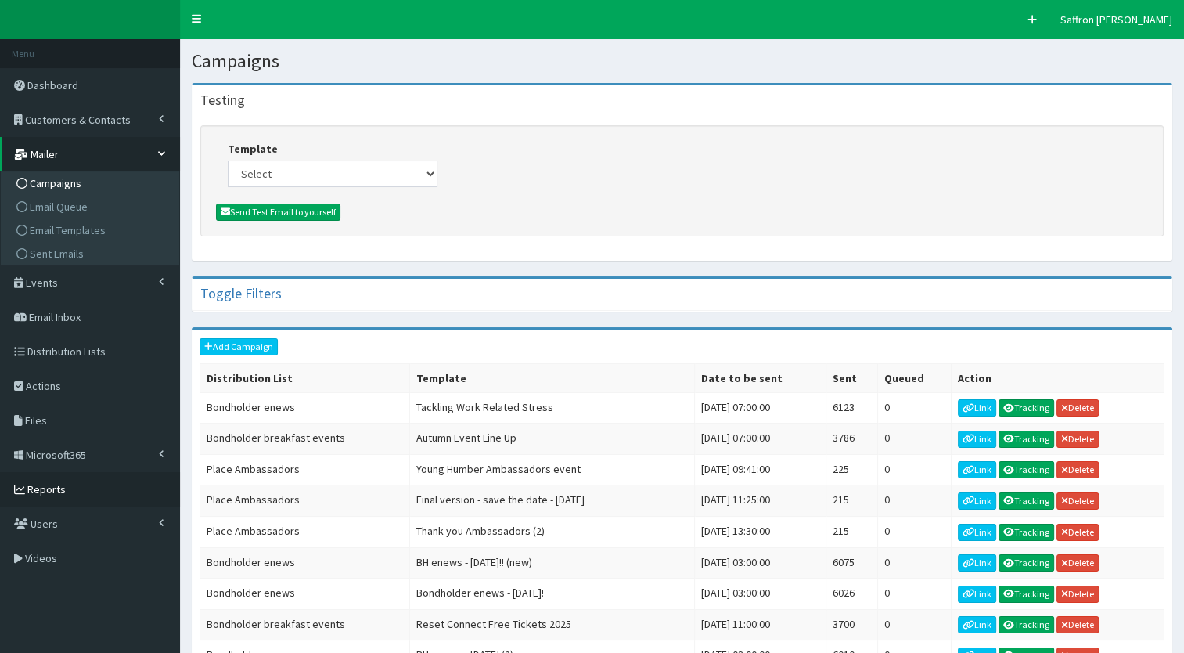
click at [47, 492] on span "Reports" at bounding box center [46, 489] width 38 height 14
click at [1165, 499] on div "Add Campaign Distribution List Template Date to be sent Sent Queued Action Bond…" at bounding box center [682, 636] width 981 height 614
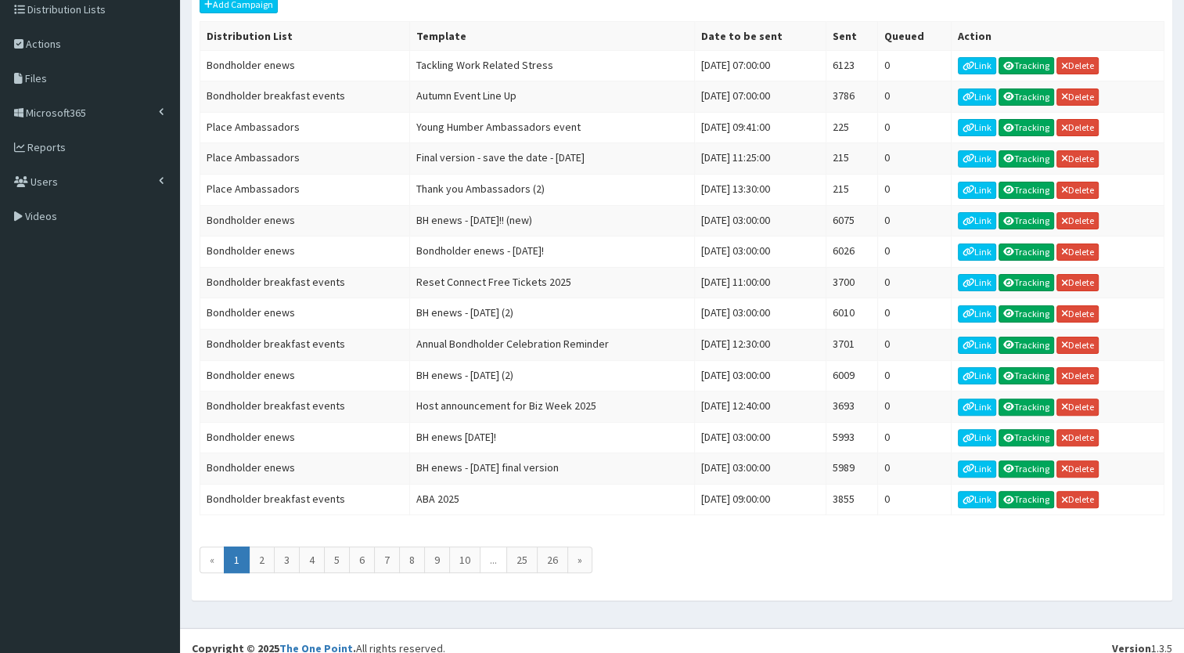
scroll to position [144, 0]
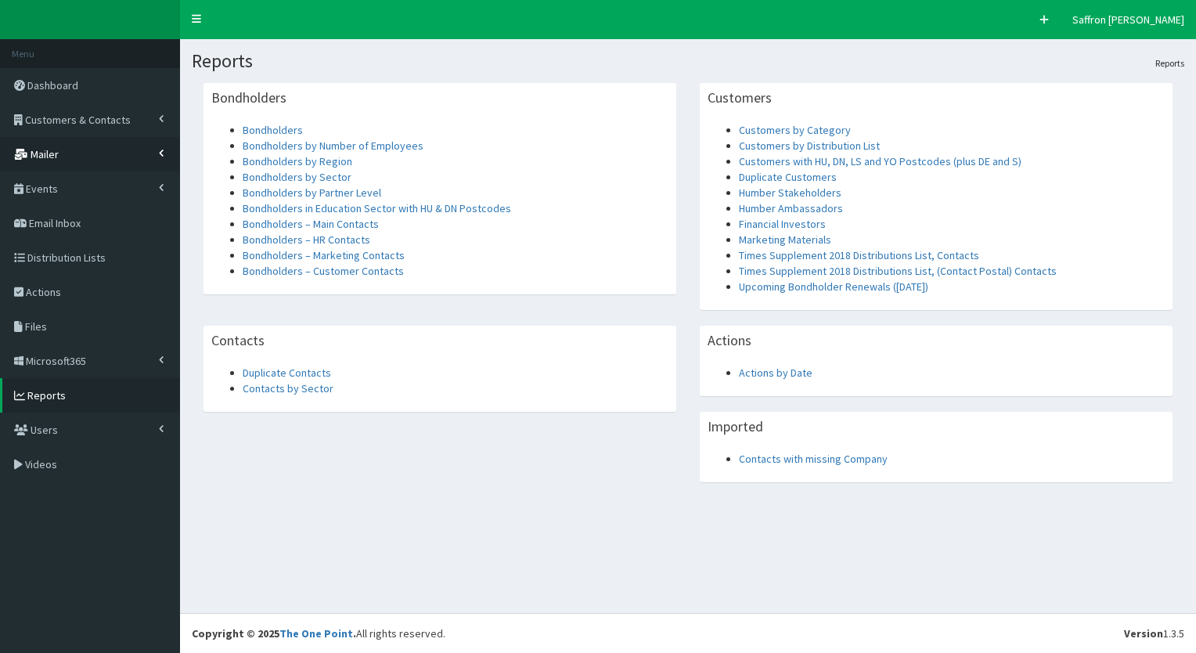
click at [87, 158] on link "Mailer" at bounding box center [90, 154] width 180 height 34
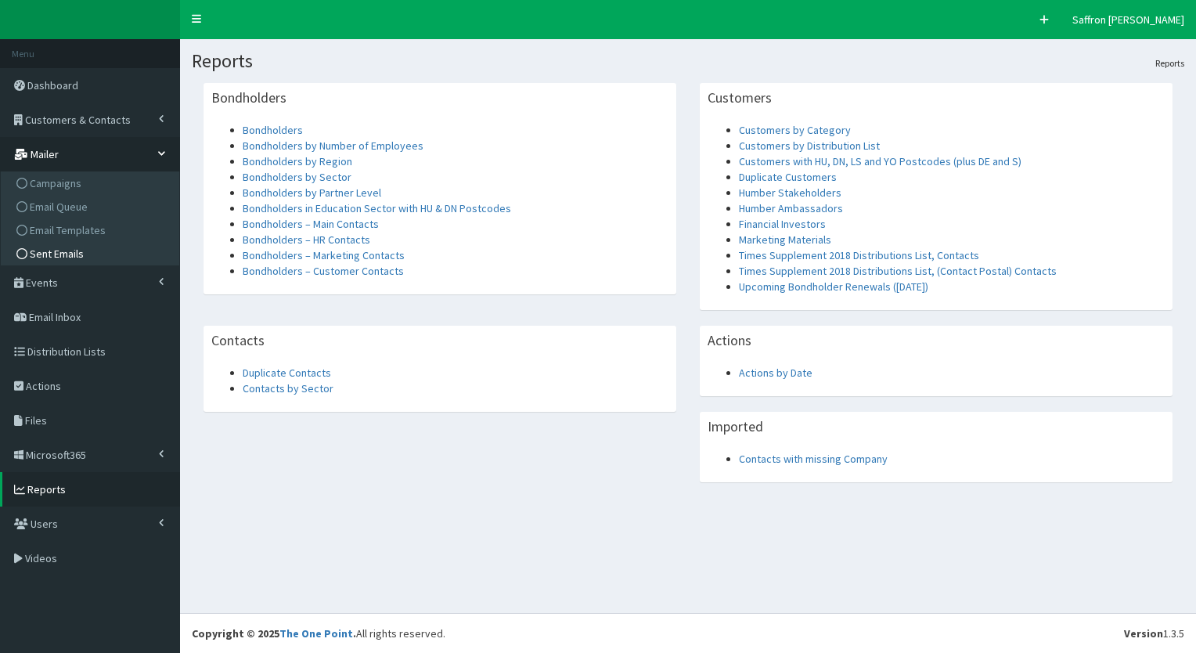
click at [64, 256] on span "Sent Emails" at bounding box center [57, 254] width 54 height 14
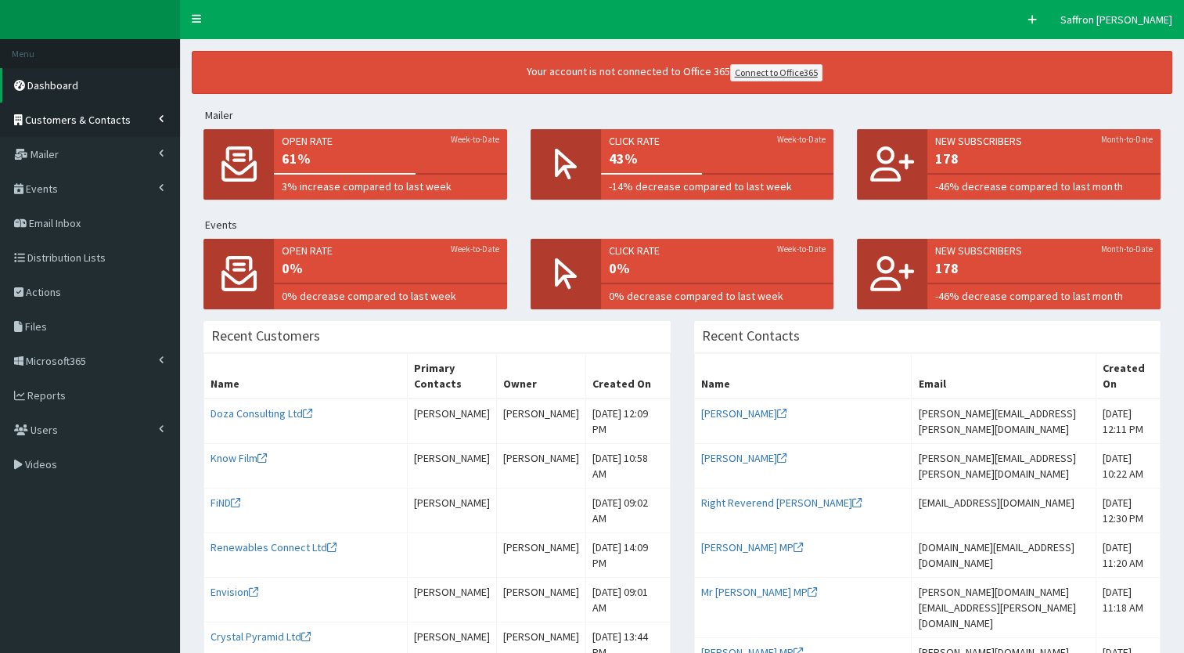
click at [122, 111] on link "Customers & Contacts" at bounding box center [90, 120] width 180 height 34
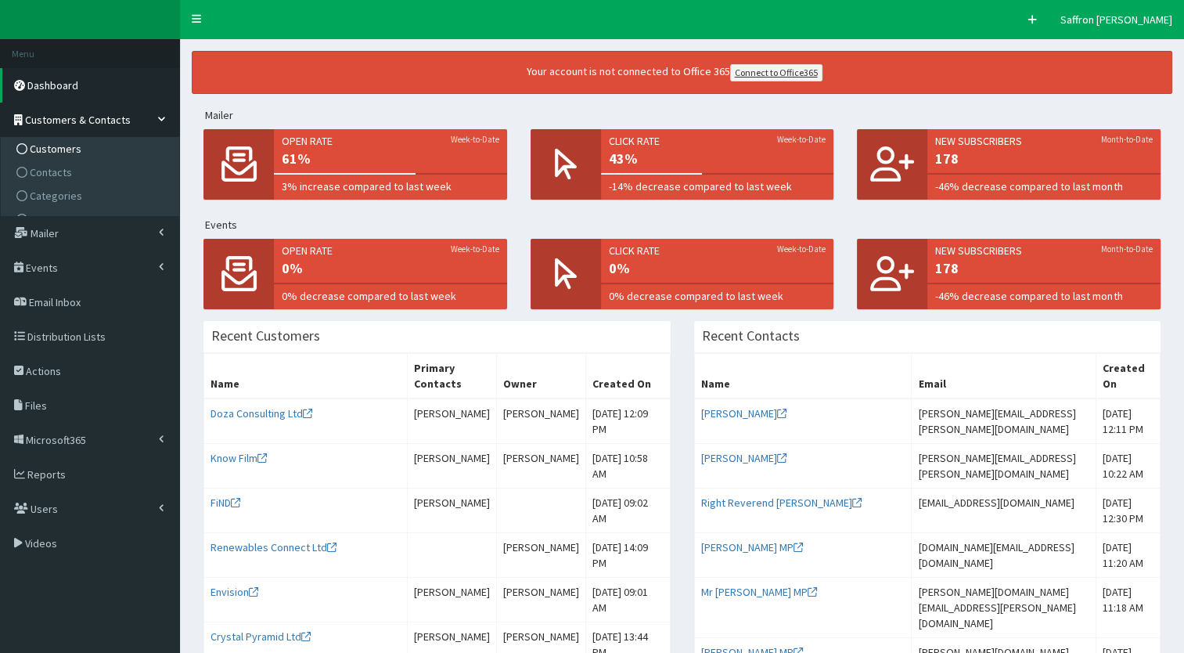
click at [66, 147] on span "Customers" at bounding box center [56, 149] width 52 height 14
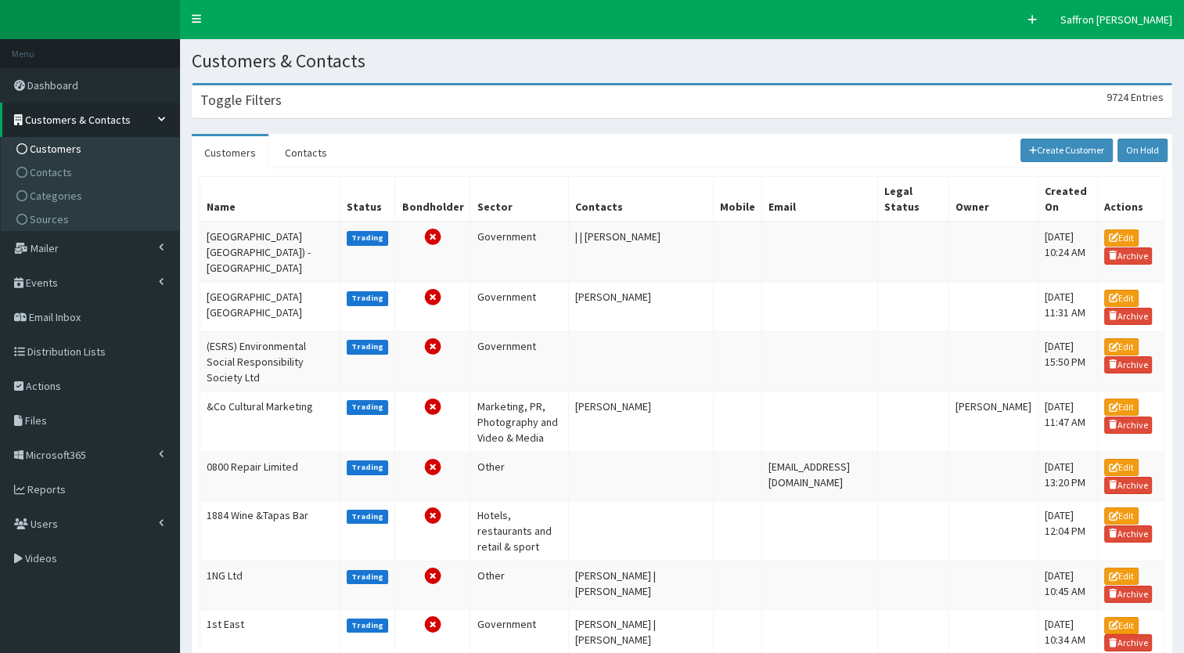
click at [365, 102] on div "Toggle Filters 9724 Entries" at bounding box center [682, 101] width 979 height 32
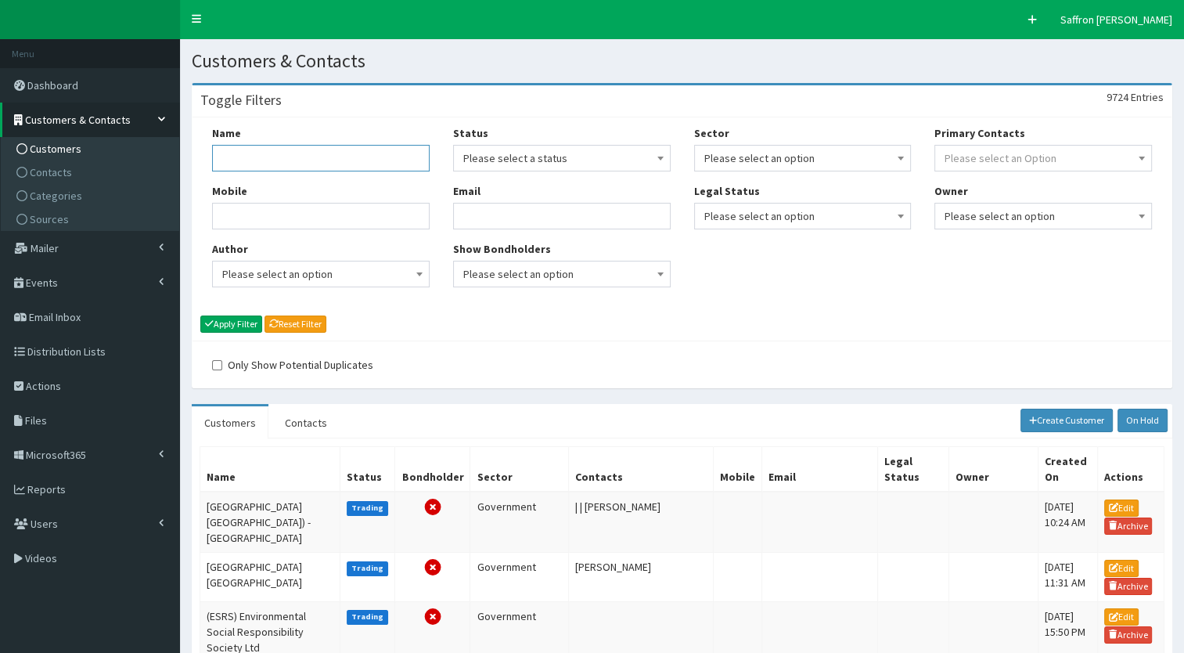
click at [311, 149] on input "Name" at bounding box center [321, 158] width 218 height 27
type input "sewell grou["
click at [200, 315] on button "Apply Filter" at bounding box center [231, 323] width 62 height 17
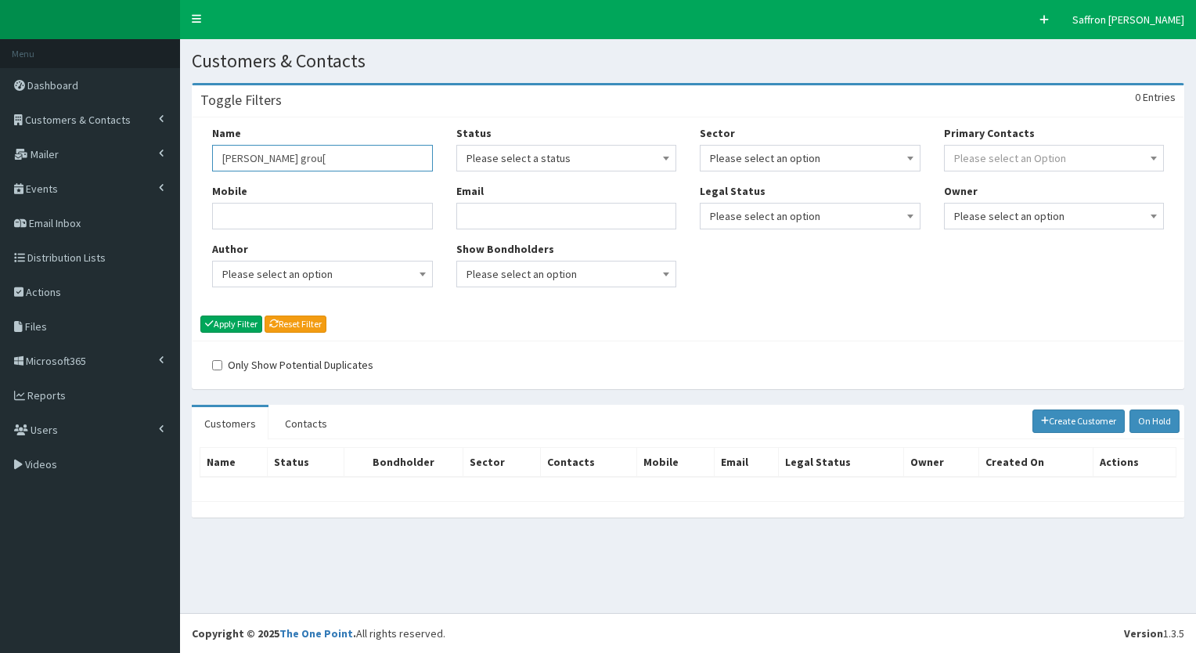
click at [309, 150] on input "[PERSON_NAME] grou[" at bounding box center [322, 158] width 221 height 27
type input "[PERSON_NAME] group"
click at [200, 315] on button "Apply Filter" at bounding box center [231, 323] width 62 height 17
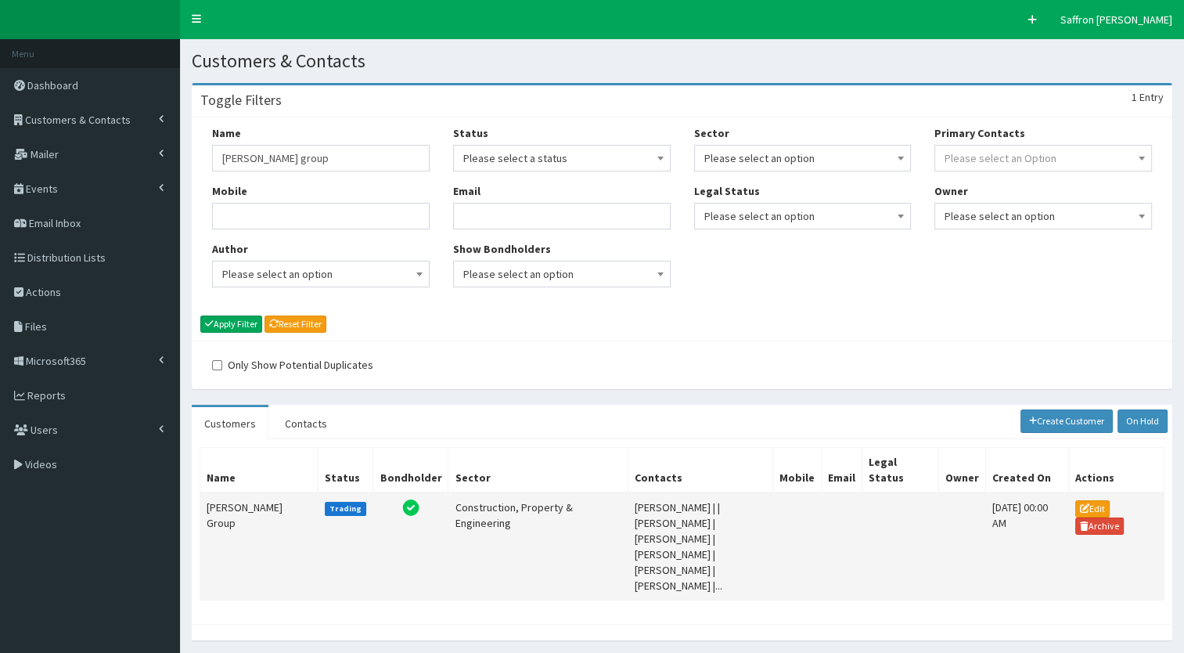
click at [260, 492] on td "[PERSON_NAME] Group" at bounding box center [259, 546] width 118 height 108
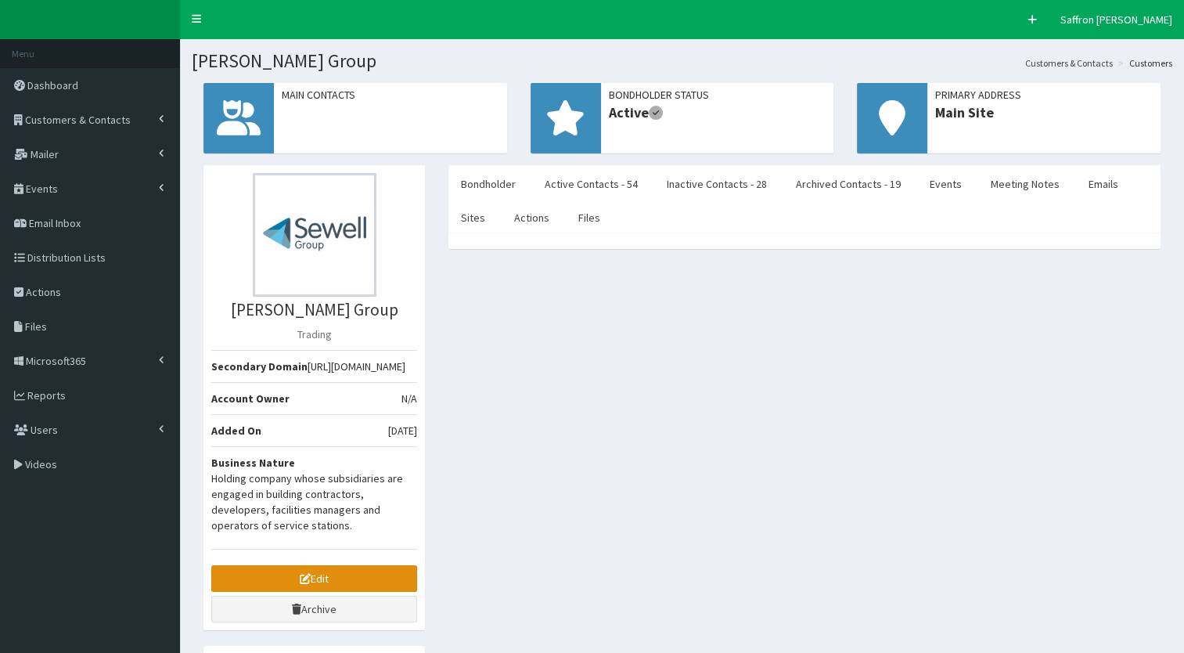
click at [292, 581] on link "Edit" at bounding box center [314, 578] width 206 height 27
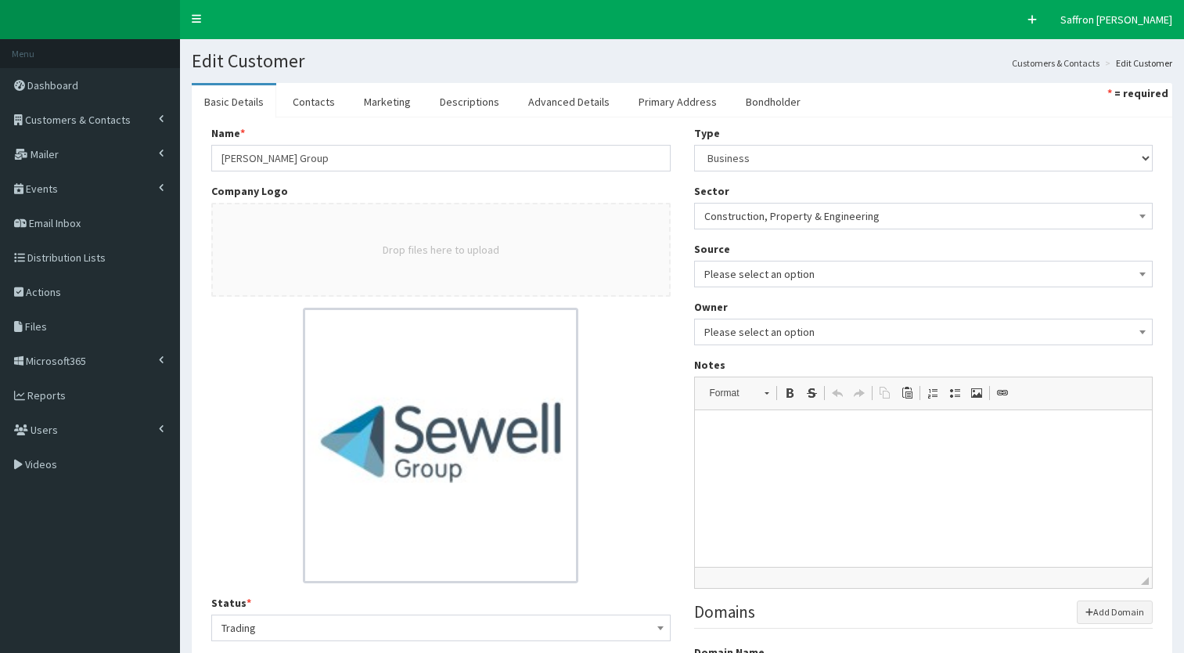
select select "50"
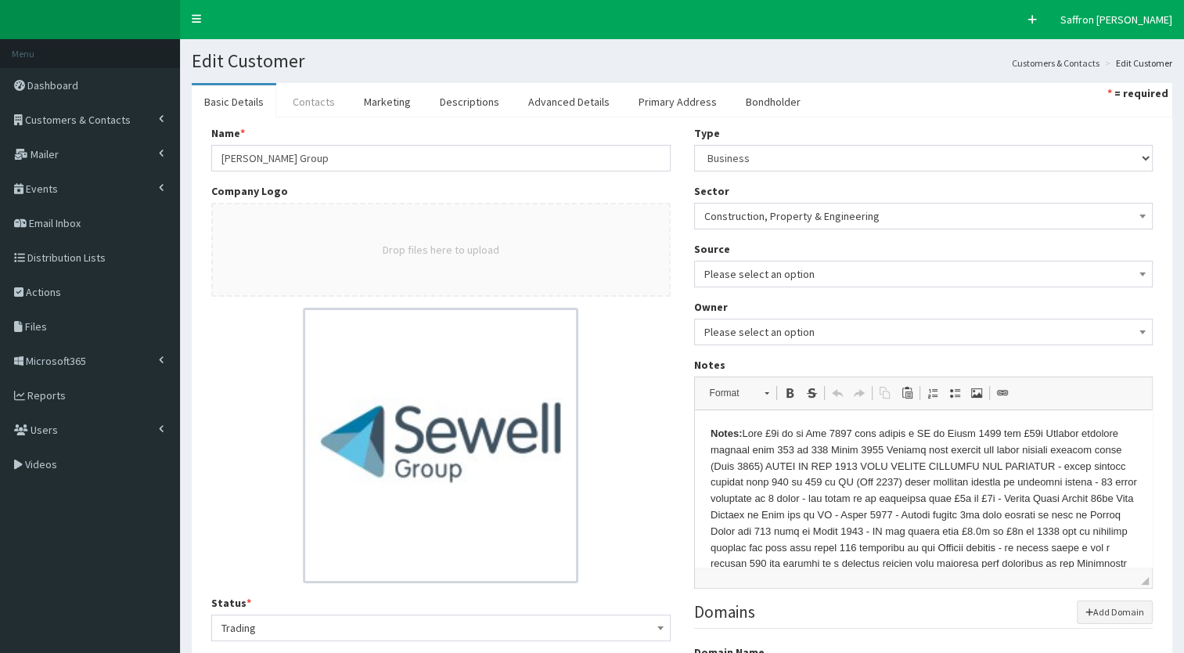
click at [311, 96] on link "Contacts" at bounding box center [313, 101] width 67 height 33
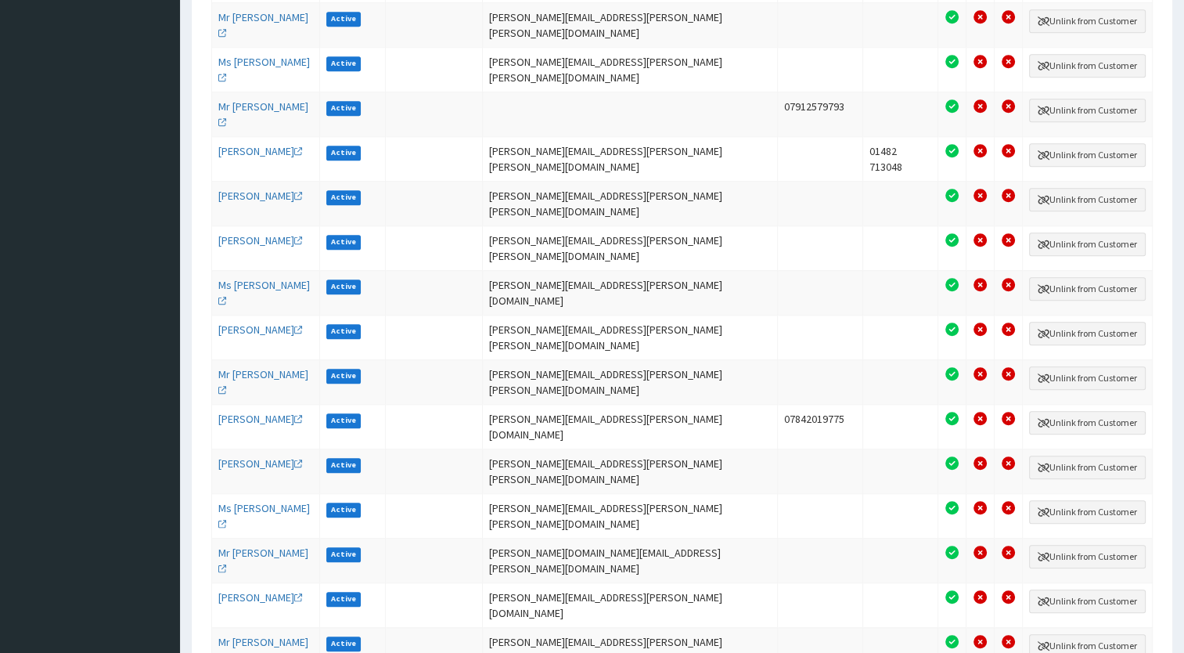
scroll to position [1358, 0]
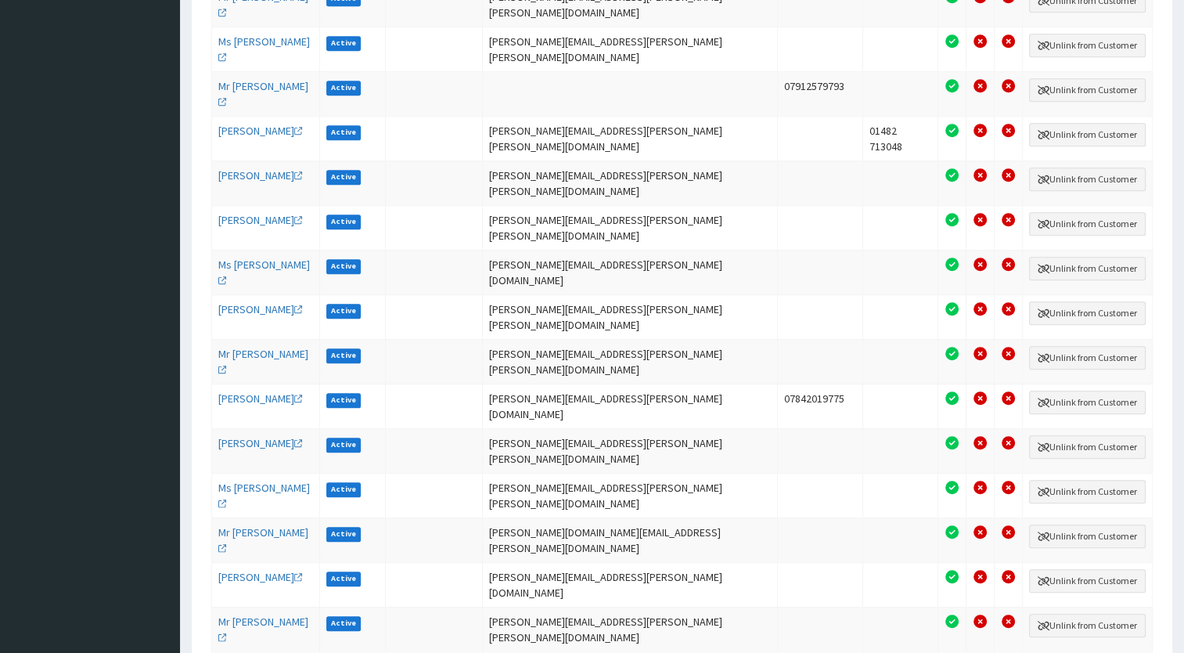
drag, startPoint x: 716, startPoint y: 517, endPoint x: 531, endPoint y: 518, distance: 185.5
drag, startPoint x: 531, startPoint y: 518, endPoint x: 561, endPoint y: 517, distance: 30.5
copy td "rachel.smurthwaite@sewell-group.co.uk"
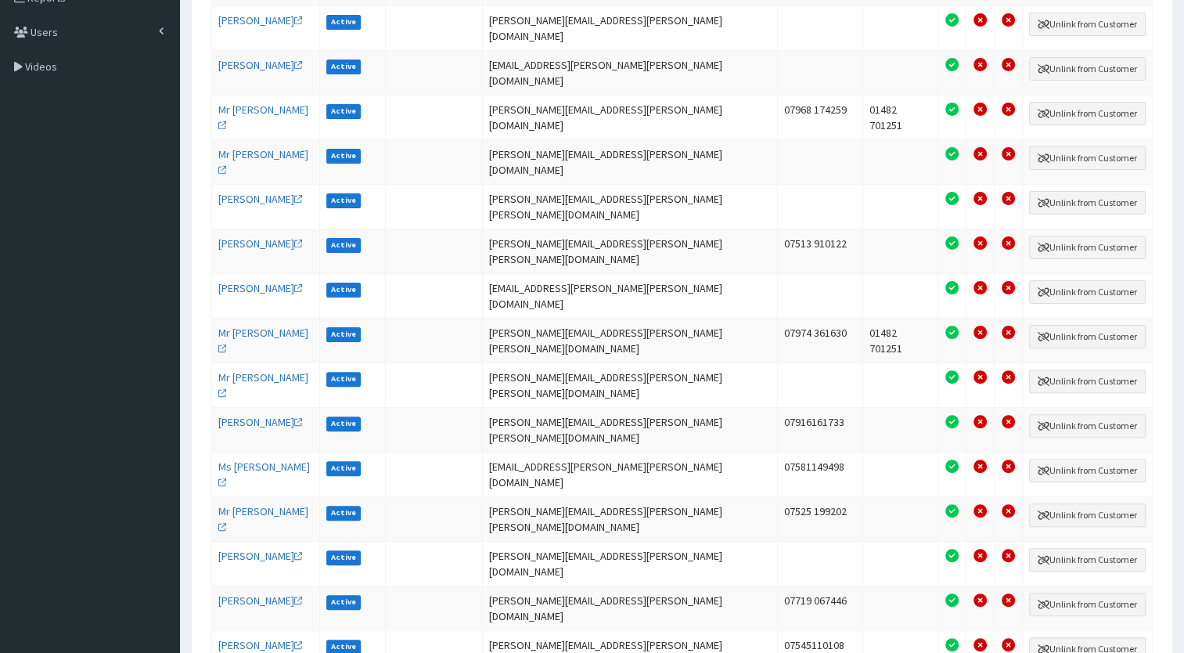
scroll to position [395, 0]
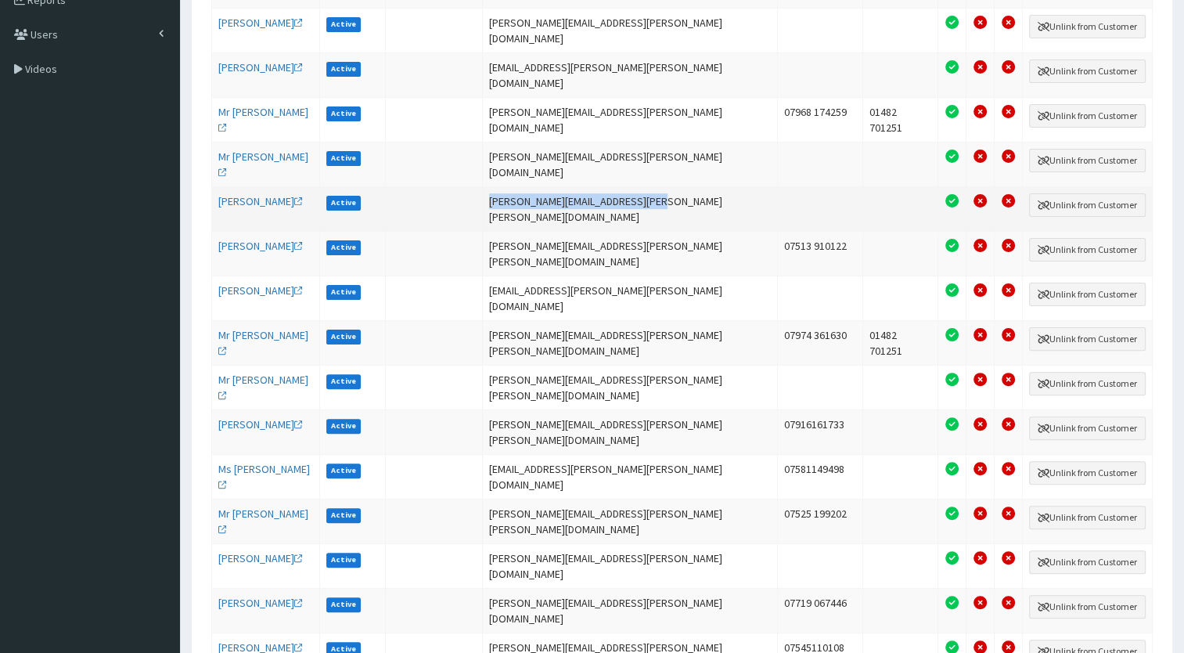
drag, startPoint x: 695, startPoint y: 132, endPoint x: 532, endPoint y: 130, distance: 162.8
click at [532, 186] on td "simon.davison@sewell-group.co.uk" at bounding box center [630, 208] width 295 height 45
copy td "simon.davison@sewell-group.co.uk"
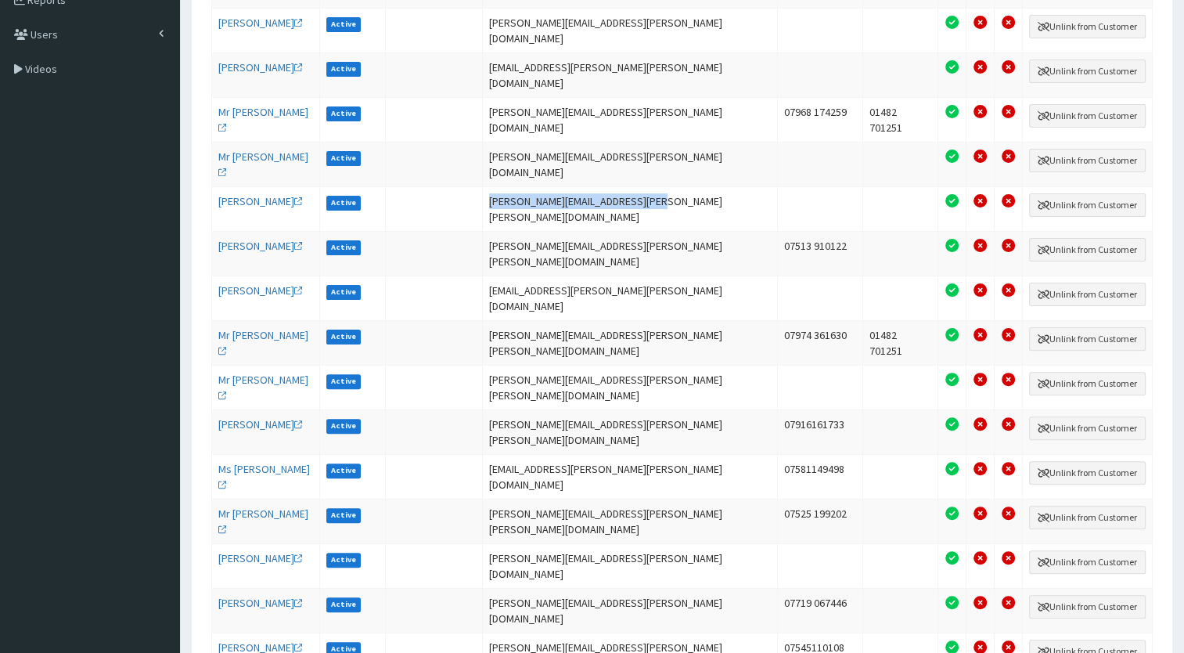
scroll to position [0, 0]
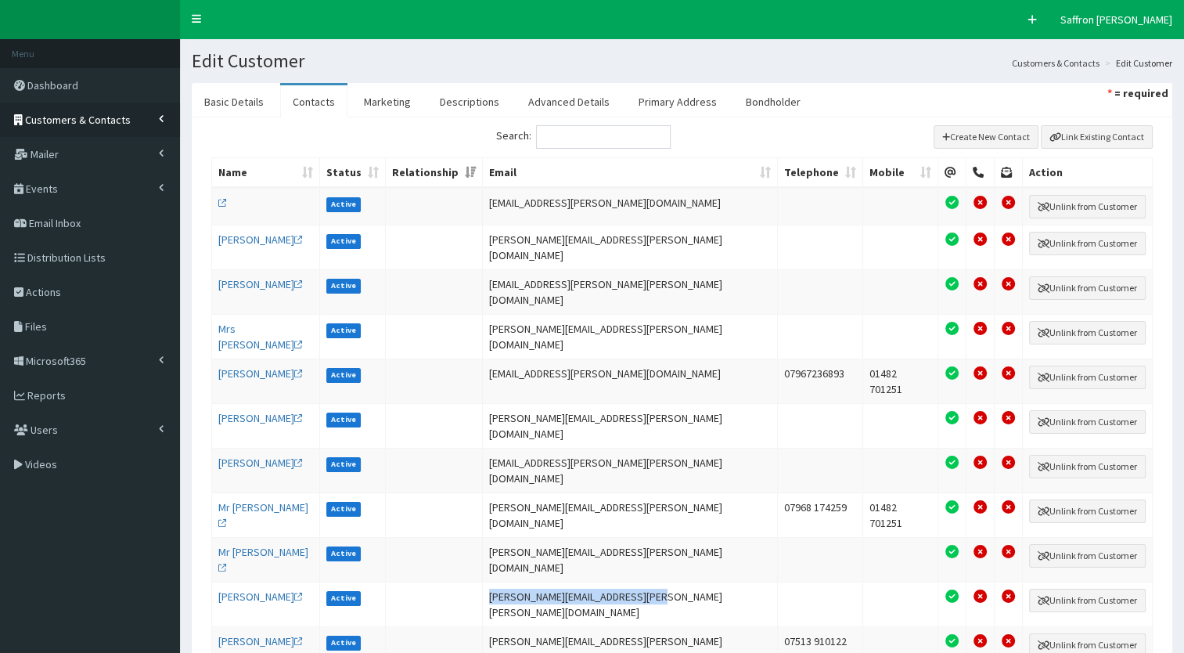
click at [81, 126] on span "Customers & Contacts" at bounding box center [78, 120] width 106 height 14
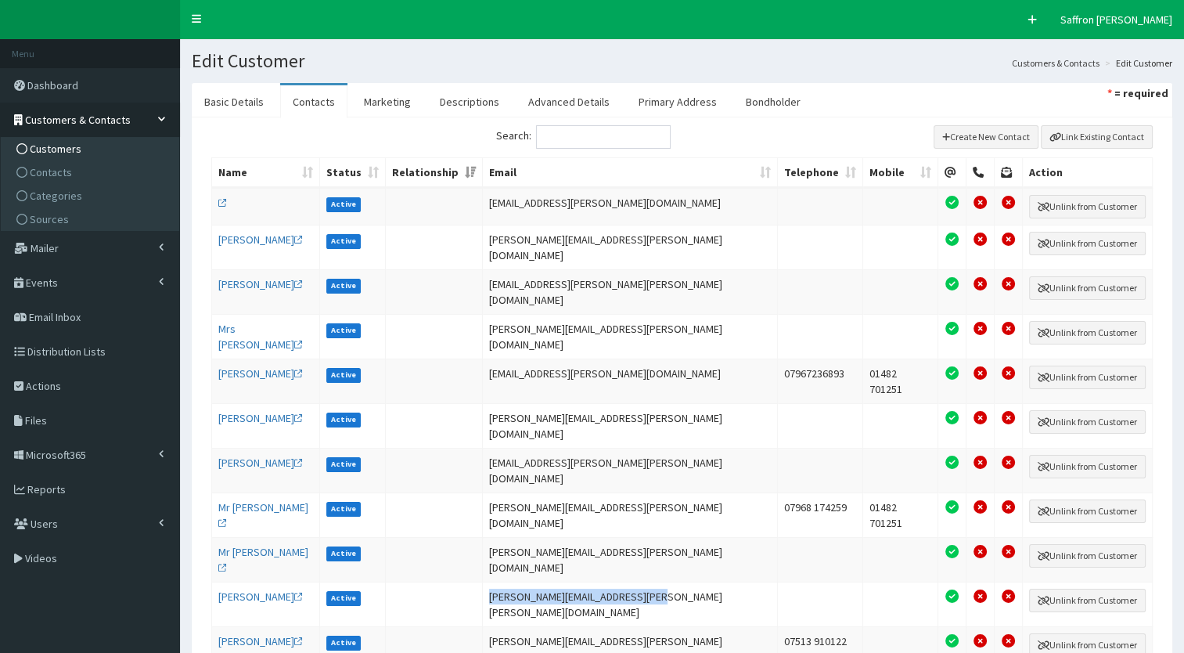
click at [67, 142] on span "Customers" at bounding box center [56, 149] width 52 height 14
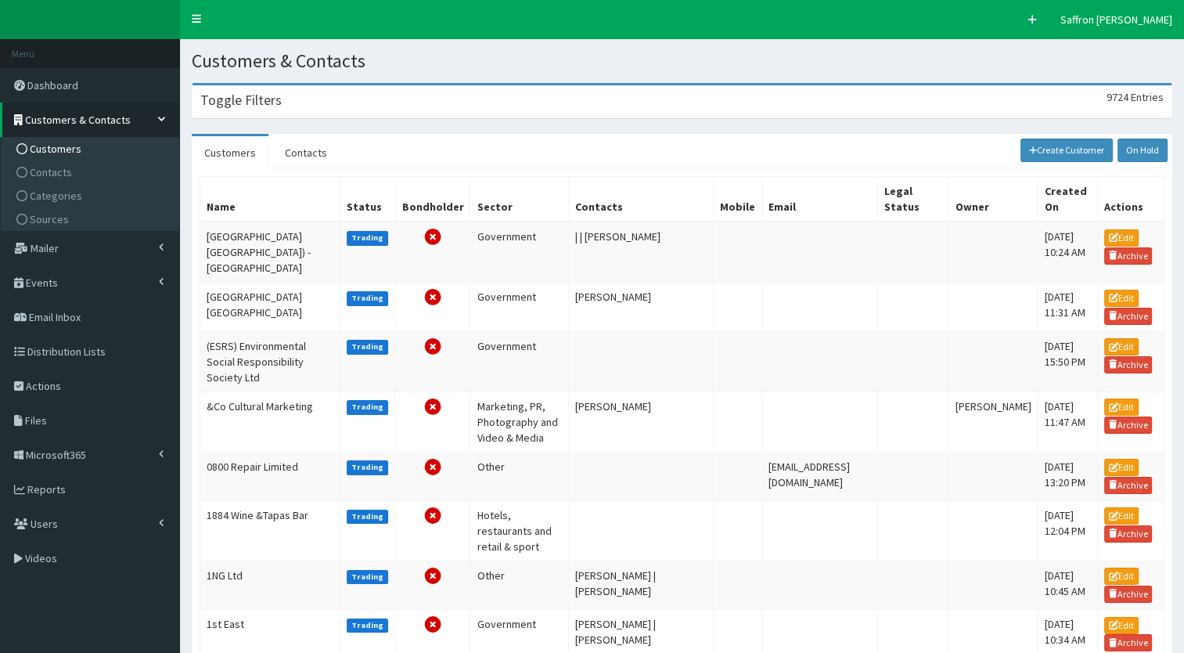
click at [284, 102] on div "Toggle Filters 9724 Entries" at bounding box center [682, 101] width 979 height 32
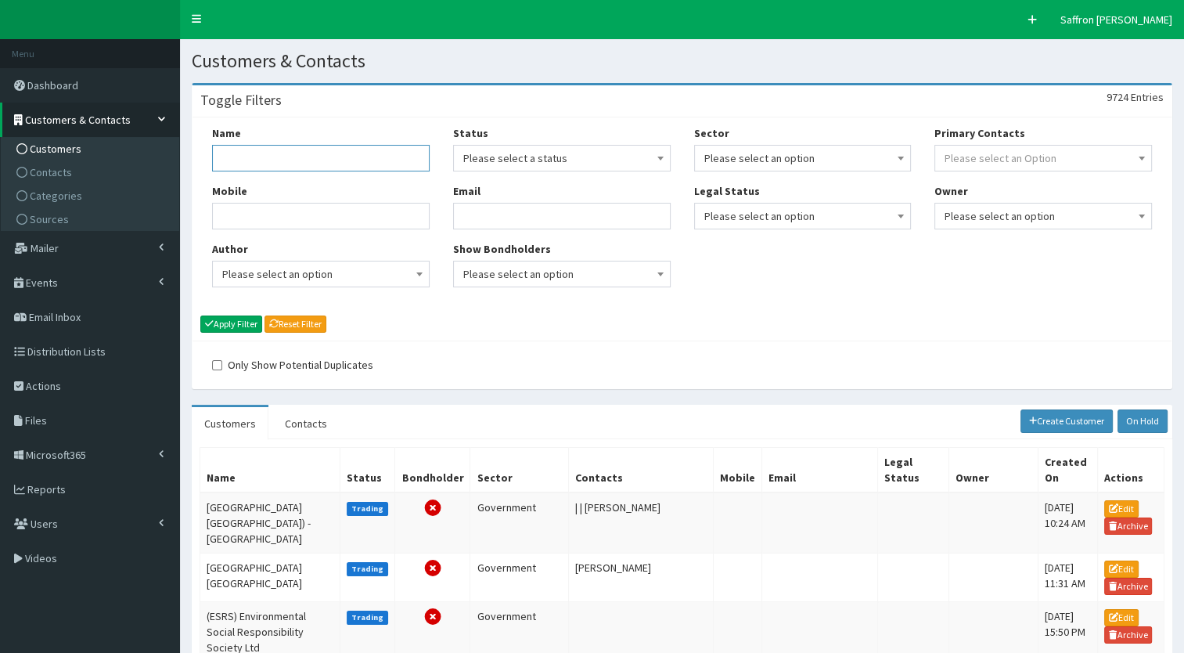
click at [297, 164] on input "Name" at bounding box center [321, 158] width 218 height 27
type input "one point"
click at [200, 315] on button "Apply Filter" at bounding box center [231, 323] width 62 height 17
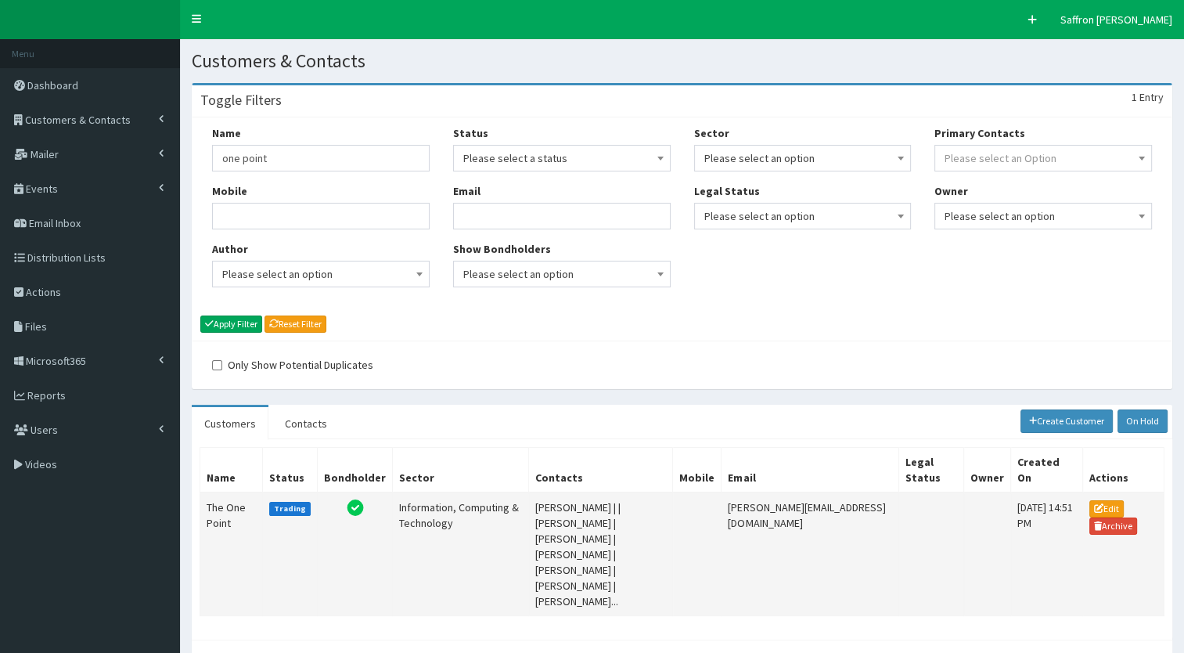
click at [228, 503] on td "The One Point" at bounding box center [231, 554] width 63 height 124
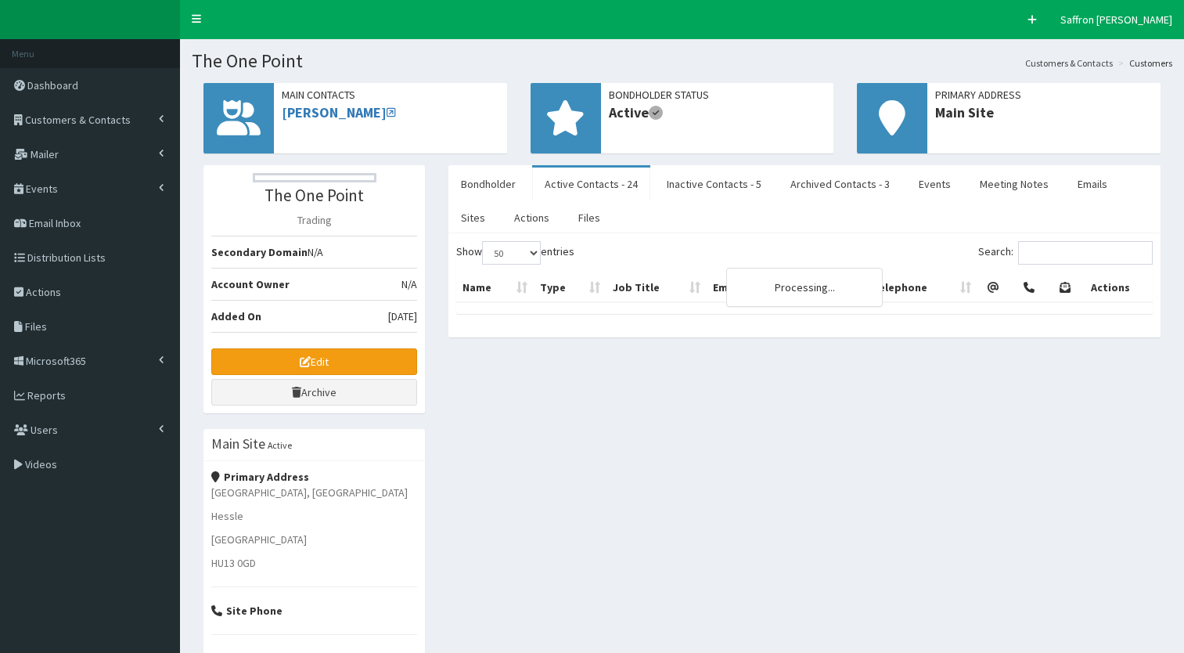
select select "50"
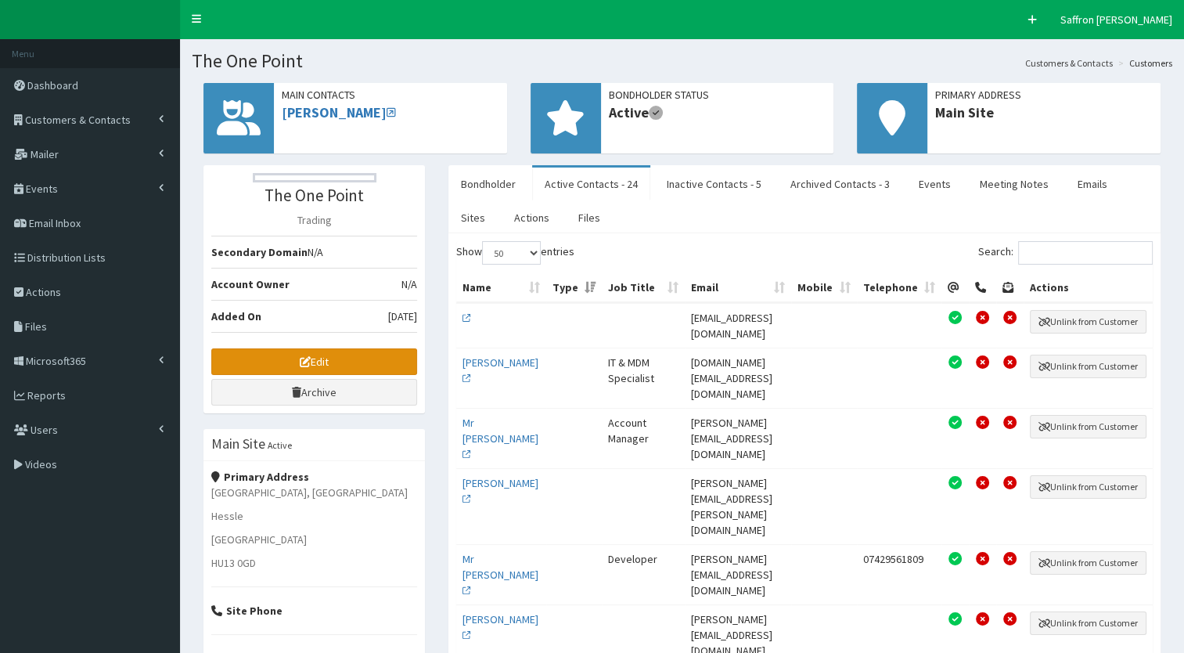
click at [352, 362] on link "Edit" at bounding box center [314, 361] width 206 height 27
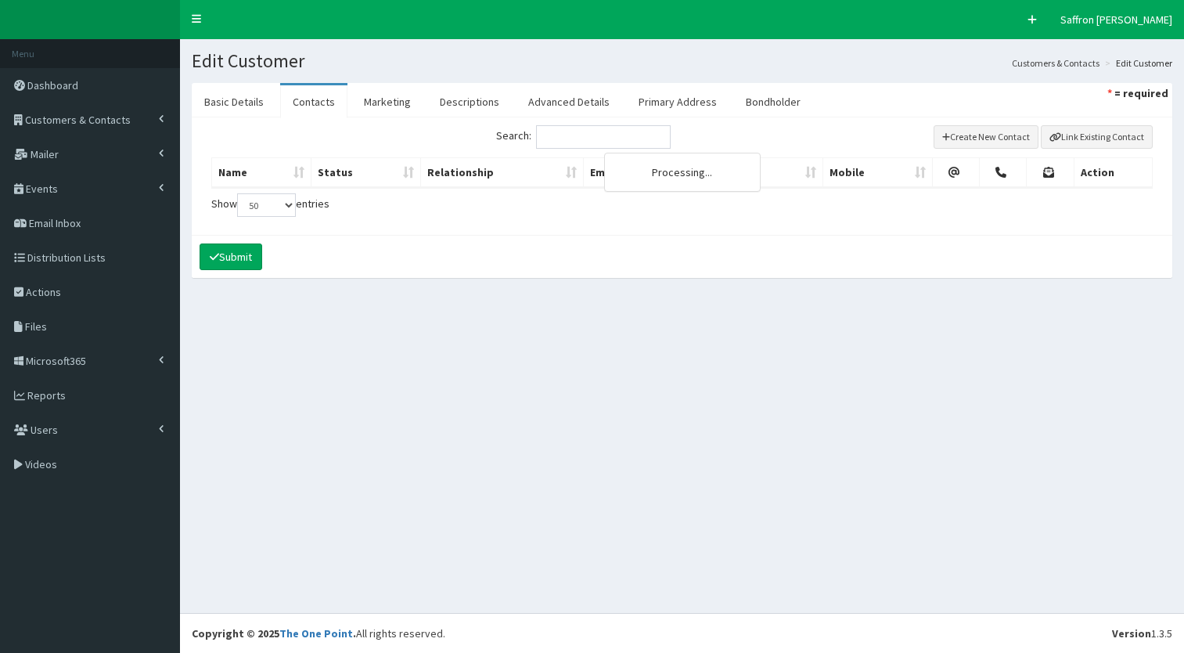
select select "50"
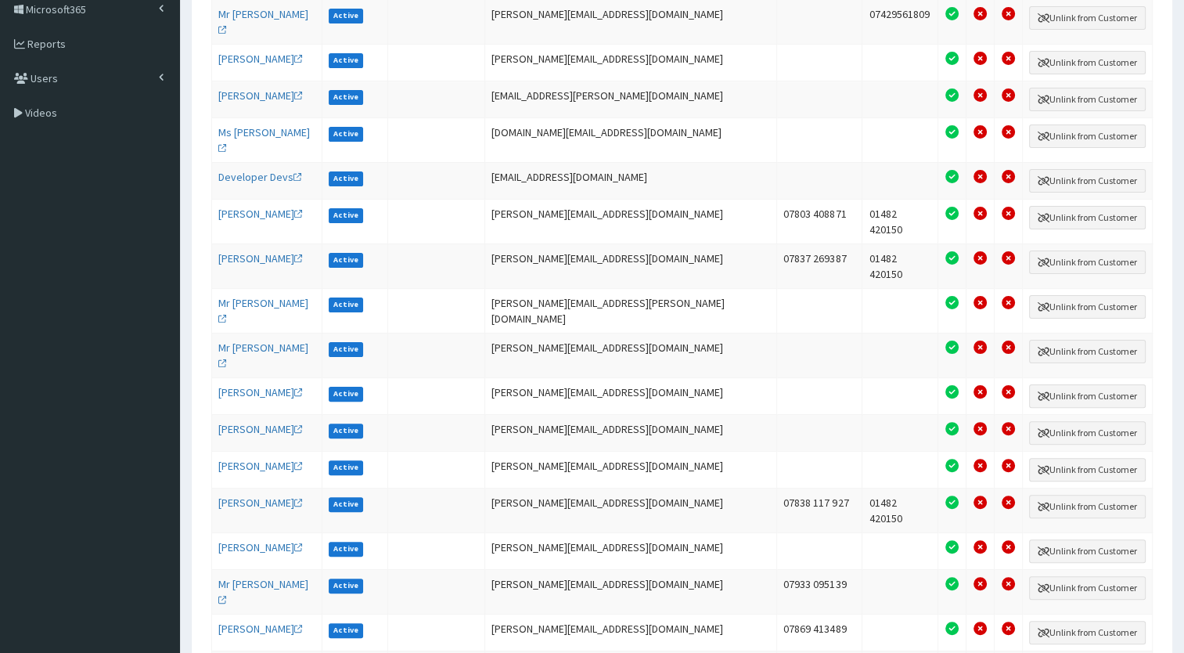
scroll to position [368, 0]
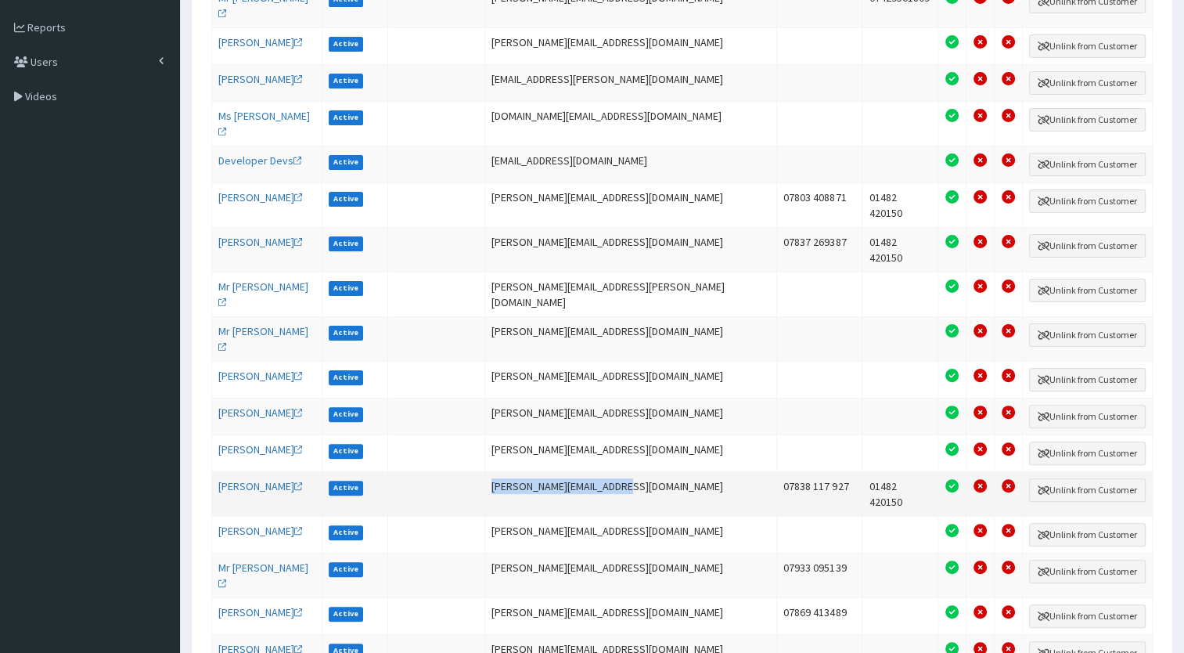
drag, startPoint x: 670, startPoint y: 413, endPoint x: 539, endPoint y: 410, distance: 130.7
click at [539, 471] on td "m.lauer@theonepoint.co.uk" at bounding box center [631, 493] width 293 height 45
drag, startPoint x: 539, startPoint y: 410, endPoint x: 582, endPoint y: 418, distance: 43.7
copy td "m.lauer@theonepoint.co.uk"
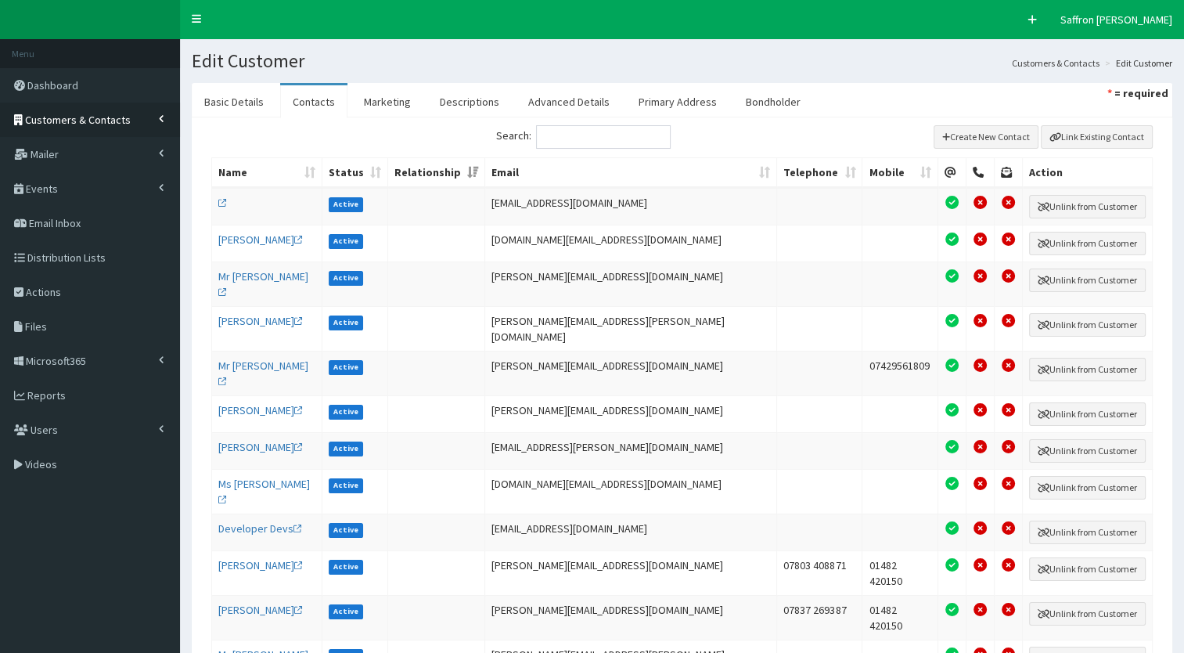
click at [67, 121] on span "Customers & Contacts" at bounding box center [78, 120] width 106 height 14
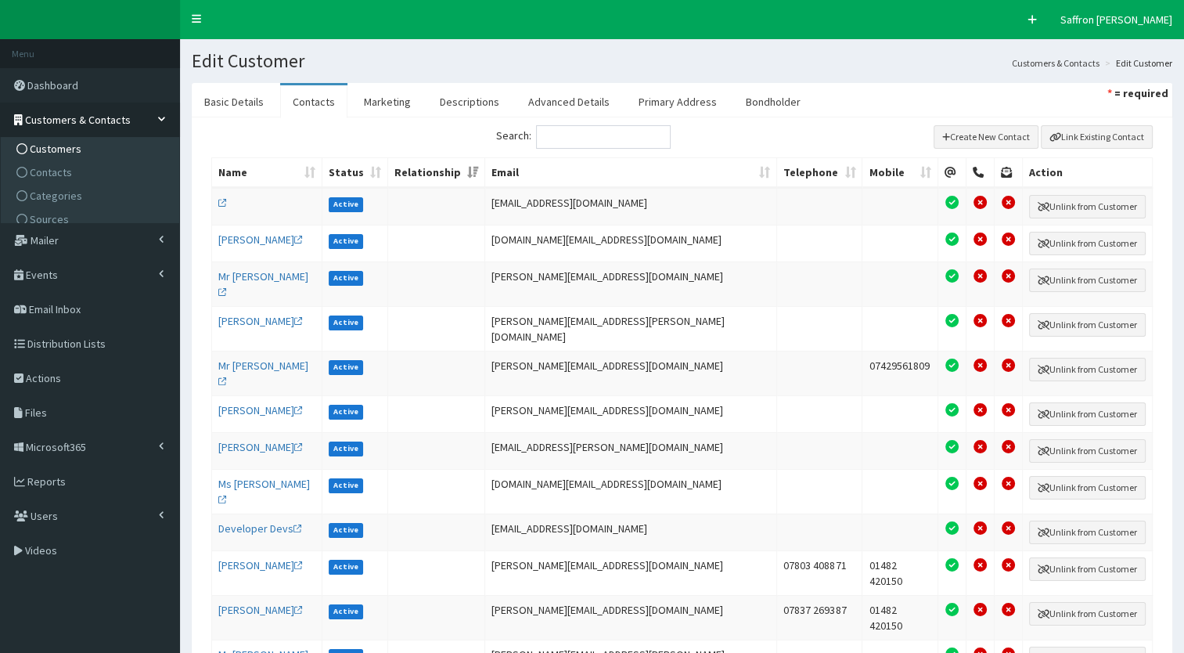
click at [43, 149] on span "Customers" at bounding box center [56, 149] width 52 height 14
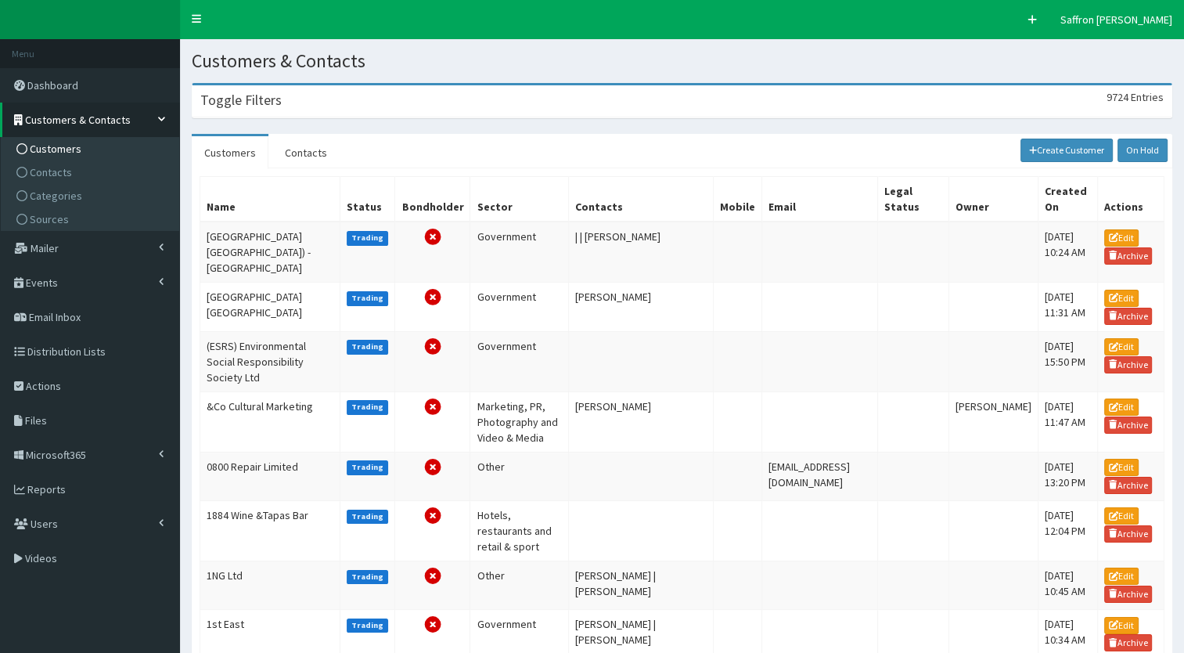
click at [391, 99] on div "Toggle Filters 9724 Entries" at bounding box center [682, 101] width 979 height 32
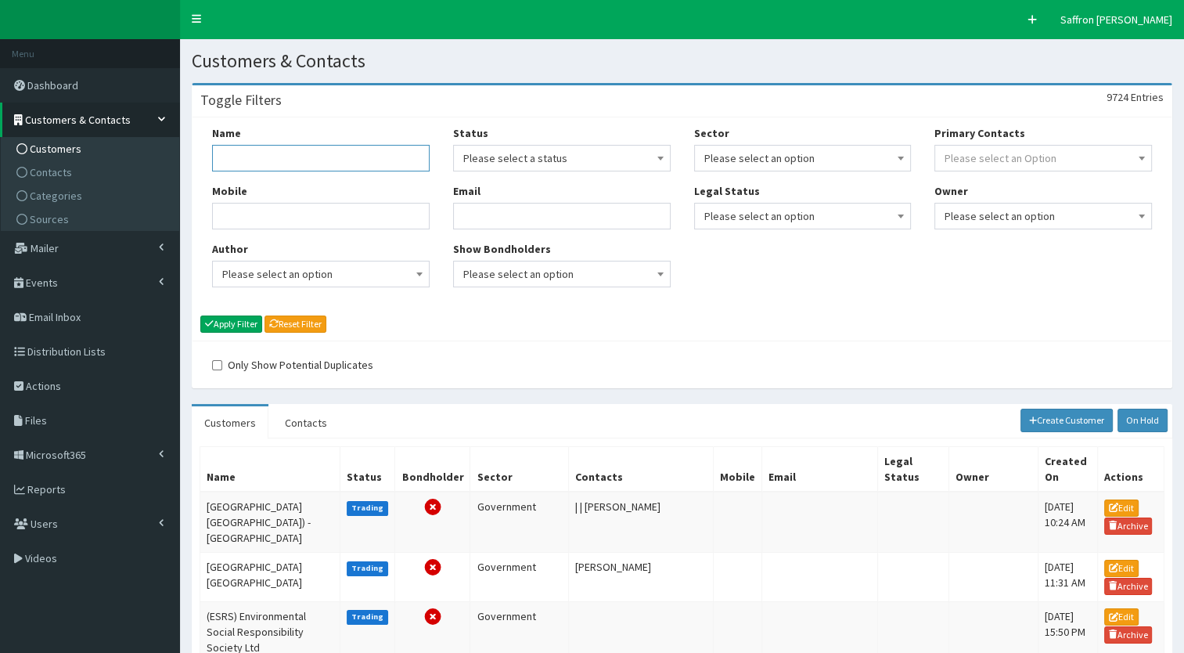
click at [340, 147] on input "Name" at bounding box center [321, 158] width 218 height 27
type input "wykeland"
click at [200, 315] on button "Apply Filter" at bounding box center [231, 323] width 62 height 17
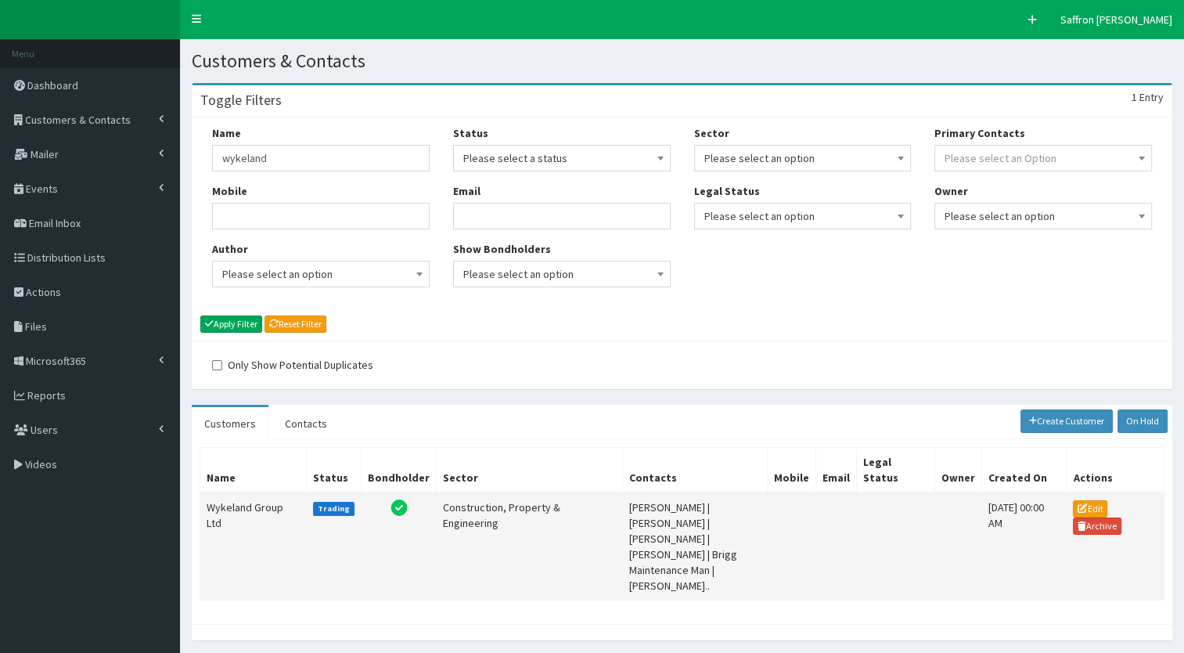
click at [240, 530] on td "Wykeland Group Ltd" at bounding box center [253, 546] width 106 height 108
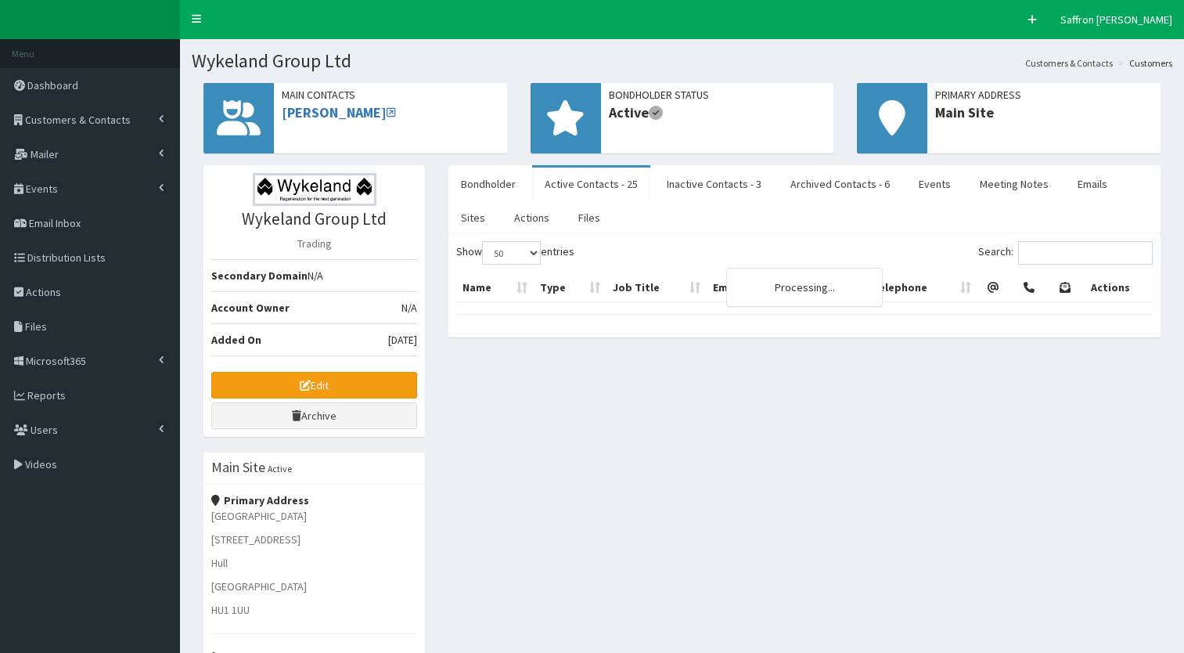
select select "50"
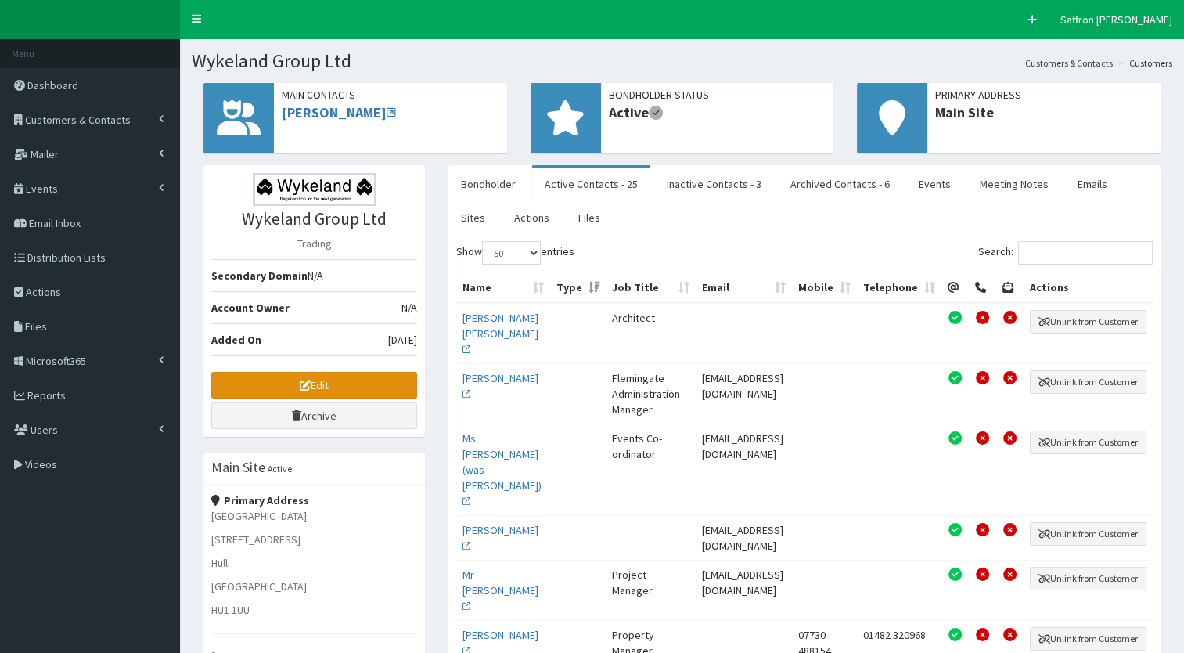
click at [303, 383] on icon at bounding box center [305, 385] width 11 height 11
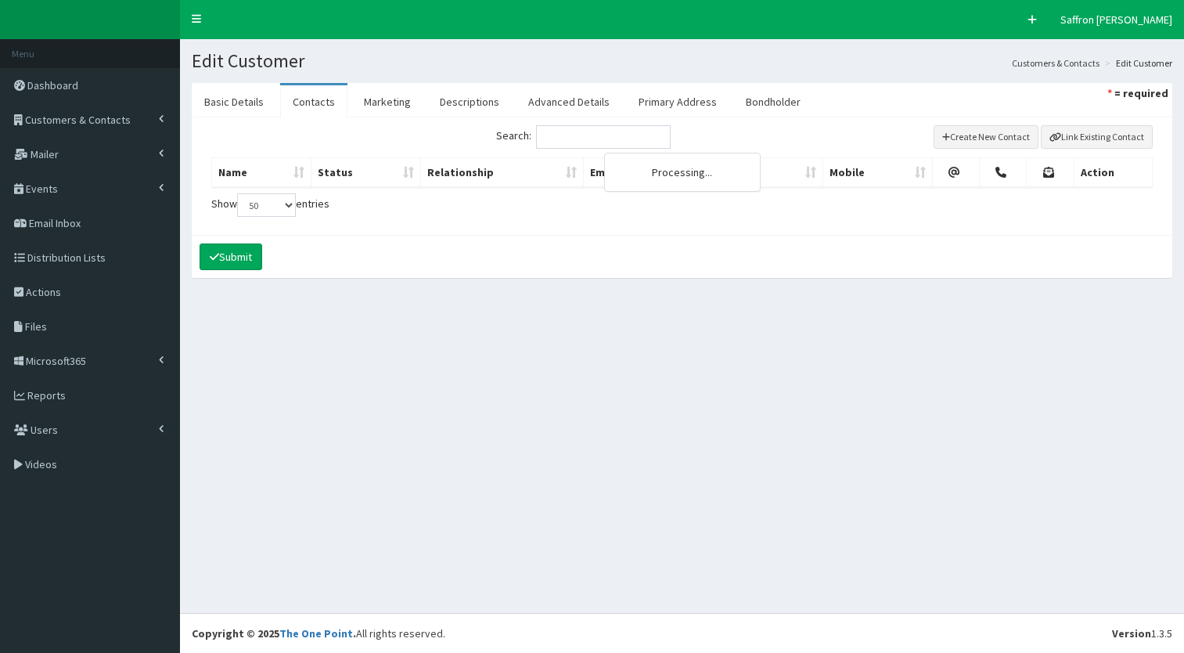
select select "50"
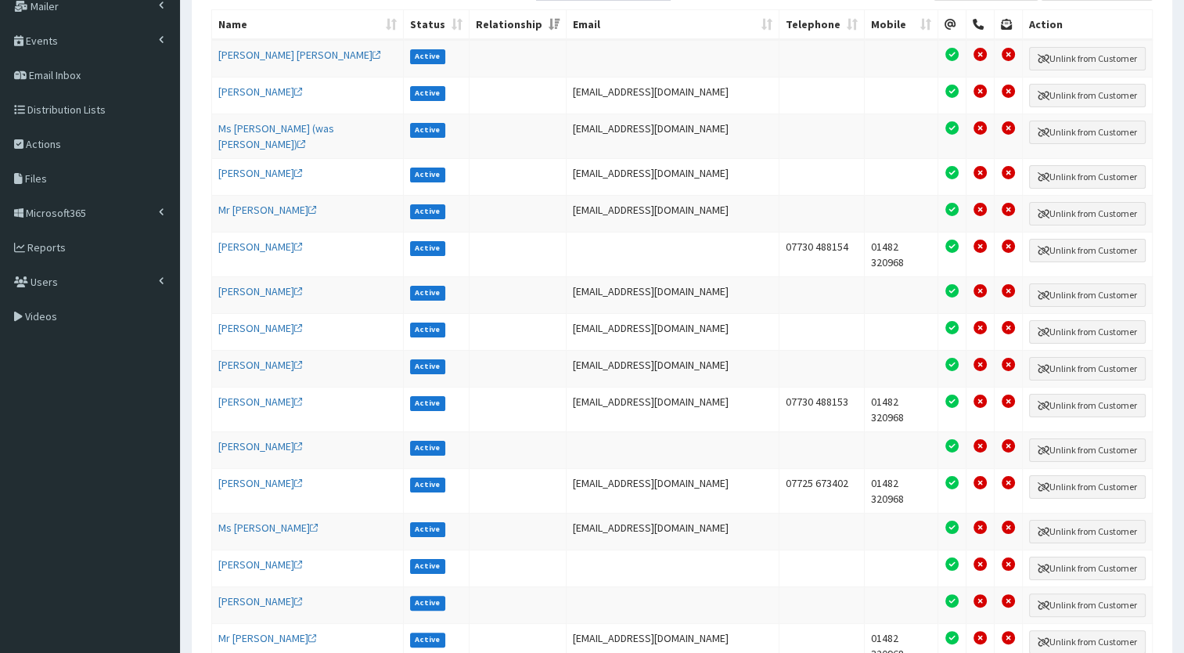
scroll to position [153, 0]
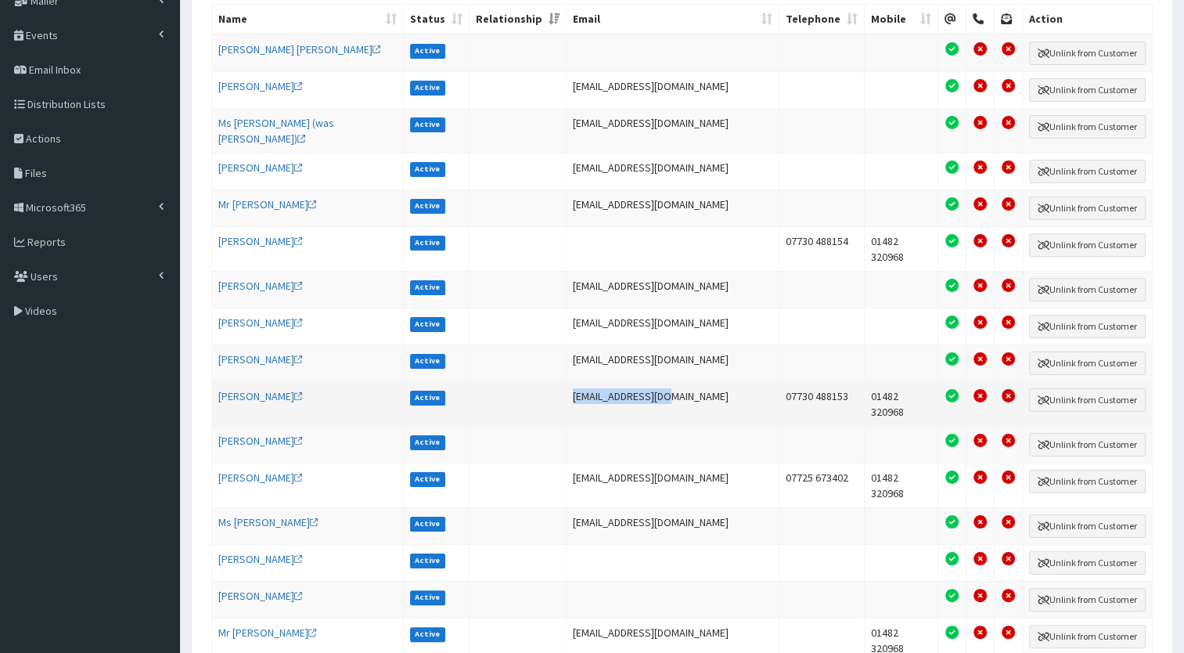
drag, startPoint x: 684, startPoint y: 372, endPoint x: 585, endPoint y: 372, distance: 98.6
click at [585, 381] on td "[EMAIL_ADDRESS][DOMAIN_NAME]" at bounding box center [673, 403] width 213 height 45
drag, startPoint x: 585, startPoint y: 372, endPoint x: 598, endPoint y: 374, distance: 12.7
copy td "[EMAIL_ADDRESS][DOMAIN_NAME]"
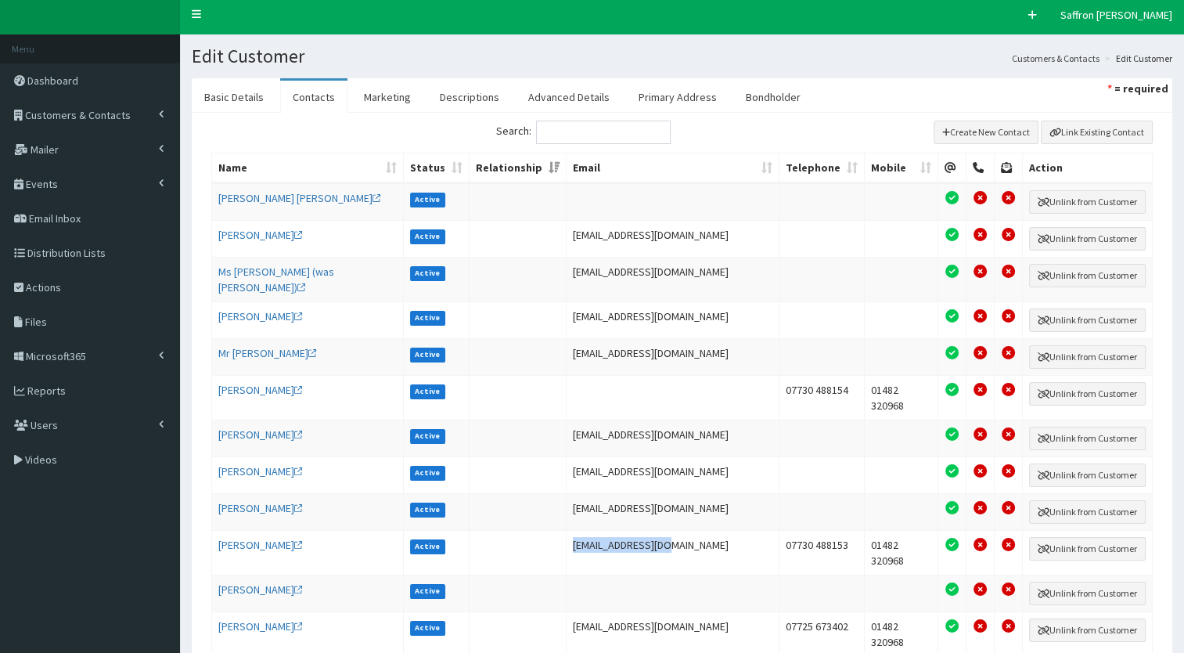
scroll to position [0, 0]
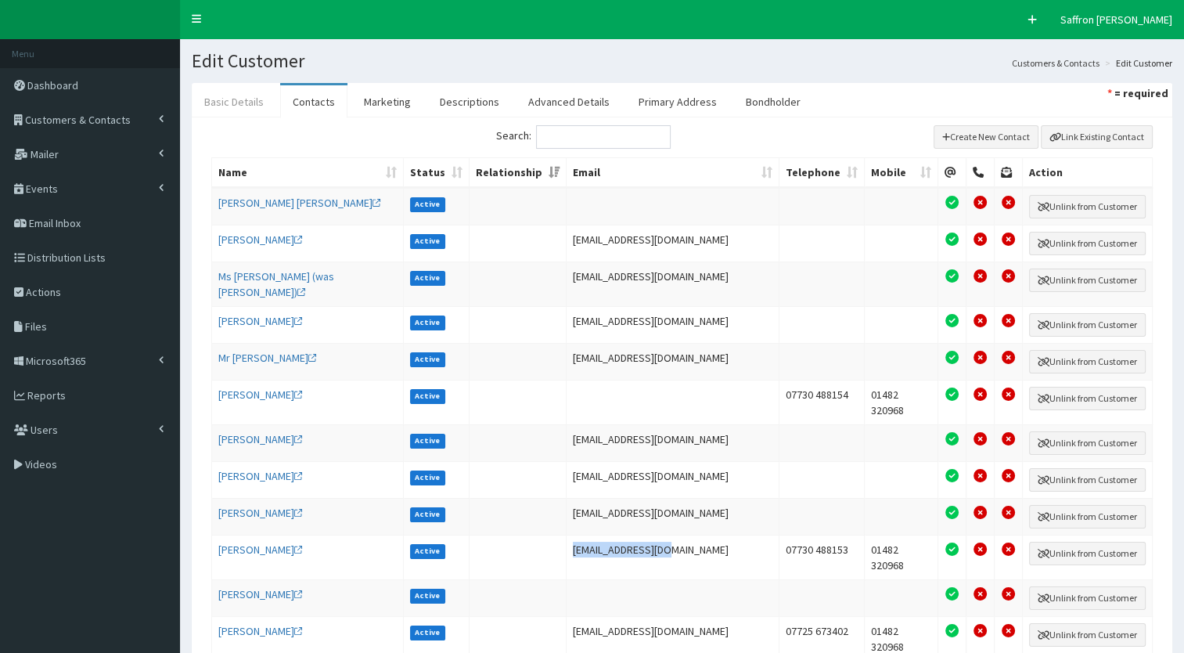
click at [244, 92] on link "Basic Details" at bounding box center [234, 101] width 85 height 33
